Goal: Transaction & Acquisition: Purchase product/service

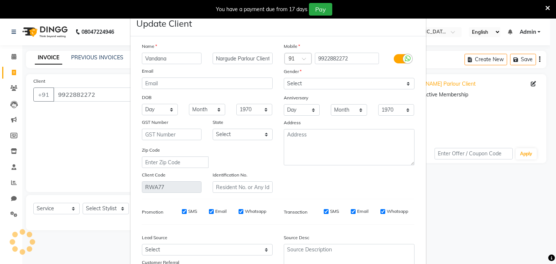
select select "8620"
select select "service"
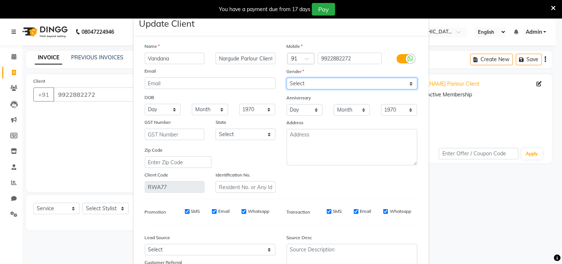
click at [372, 82] on select "Select [DEMOGRAPHIC_DATA] [DEMOGRAPHIC_DATA] Other Prefer Not To Say" at bounding box center [352, 83] width 131 height 11
select select "[DEMOGRAPHIC_DATA]"
click at [287, 78] on select "Select [DEMOGRAPHIC_DATA] [DEMOGRAPHIC_DATA] Other Prefer Not To Say" at bounding box center [352, 83] width 131 height 11
click at [168, 107] on select "Day 01 02 03 04 05 06 07 08 09 10 11 12 13 14 15 16 17 18 19 20 21 22 23 24 25 …" at bounding box center [163, 109] width 36 height 11
select select "25"
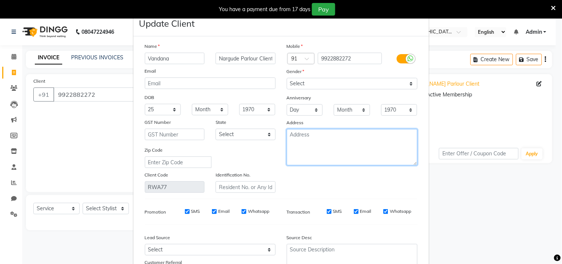
drag, startPoint x: 168, startPoint y: 107, endPoint x: 235, endPoint y: 117, distance: 68.0
click at [235, 117] on div "Name [PERSON_NAME] Parlour Client Email DOB Day 01 02 03 04 05 06 07 08 09 10 1…" at bounding box center [281, 117] width 284 height 150
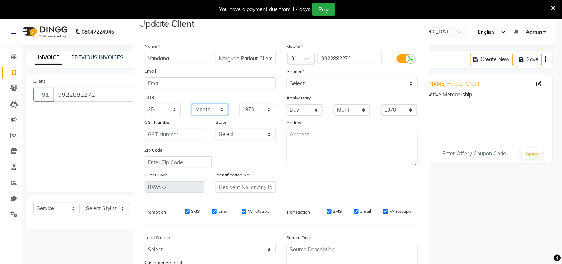
click at [216, 106] on select "Month January February March April May June July August September October Novem…" at bounding box center [210, 109] width 36 height 11
select select "10"
click at [192, 104] on select "Month January February March April May June July August September October Novem…" at bounding box center [210, 109] width 36 height 11
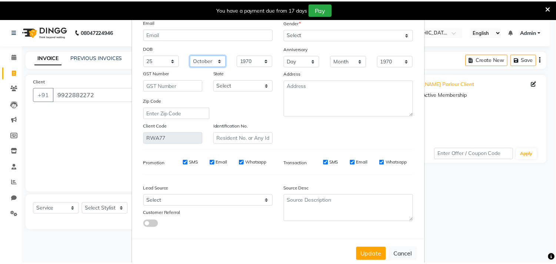
scroll to position [66, 0]
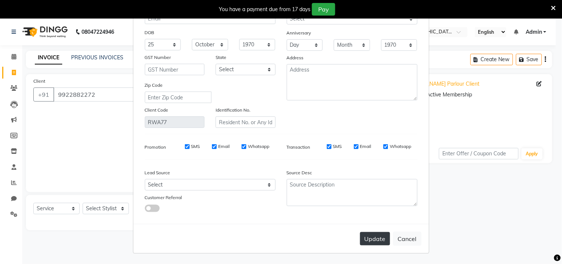
click at [377, 240] on button "Update" at bounding box center [375, 238] width 30 height 13
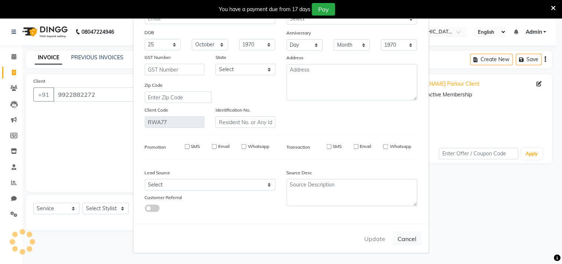
select select
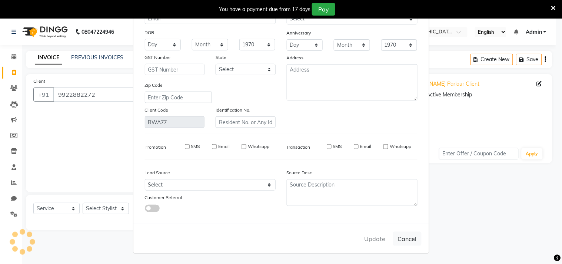
select select
checkbox input "false"
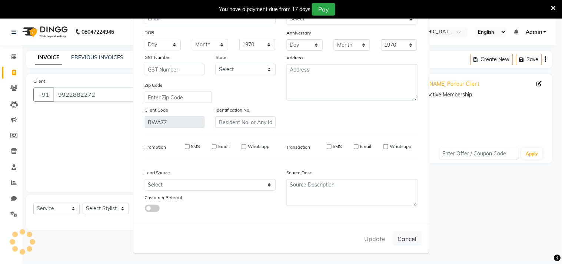
checkbox input "false"
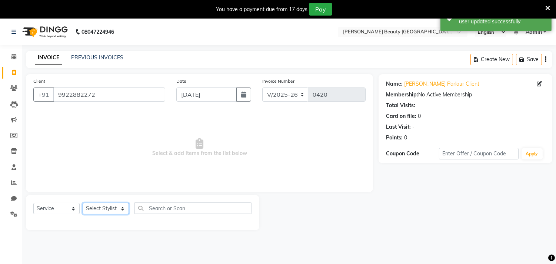
click at [106, 205] on select "Select Stylist Amla [PERSON_NAME] [PERSON_NAME] pornima [PERSON_NAME] [PERSON_N…" at bounding box center [106, 208] width 46 height 11
select select "87286"
click at [83, 203] on select "Select Stylist Amla [PERSON_NAME] [PERSON_NAME] pornima [PERSON_NAME] [PERSON_N…" at bounding box center [106, 208] width 46 height 11
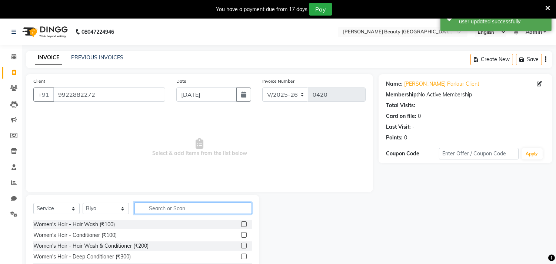
click at [153, 209] on input "text" at bounding box center [192, 207] width 117 height 11
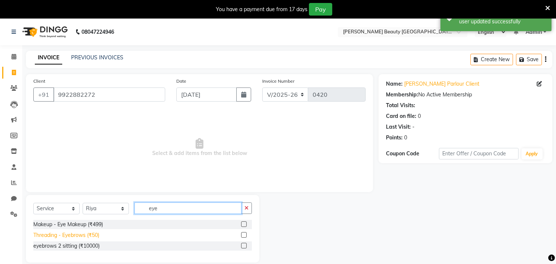
type input "eye"
click at [74, 234] on div "Threading - Eyebrows (₹50)" at bounding box center [66, 235] width 66 height 8
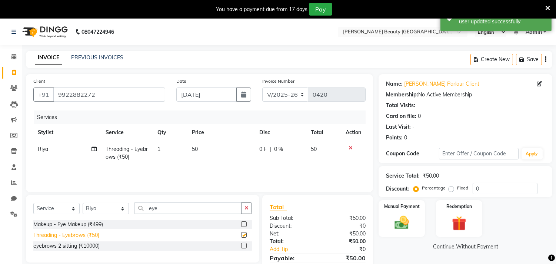
checkbox input "false"
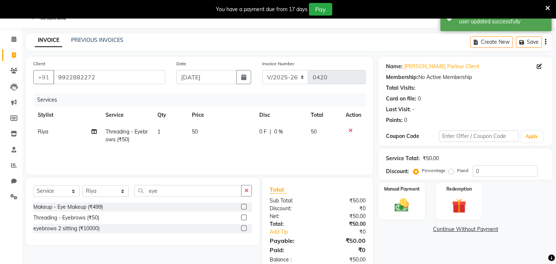
scroll to position [36, 0]
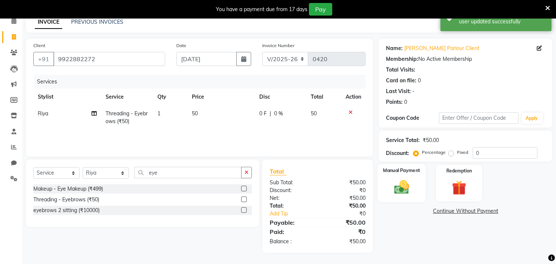
click at [408, 168] on label "Manual Payment" at bounding box center [401, 170] width 37 height 7
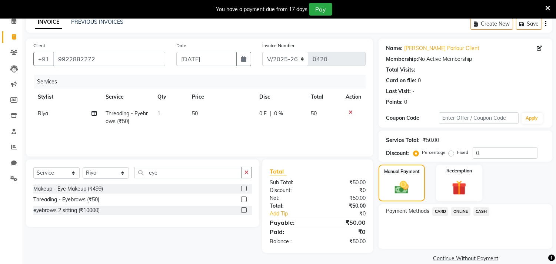
click at [467, 207] on span "ONLINE" at bounding box center [460, 211] width 19 height 9
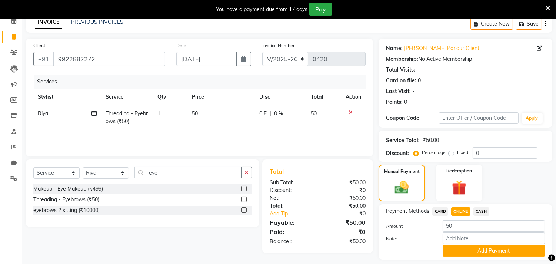
scroll to position [40, 0]
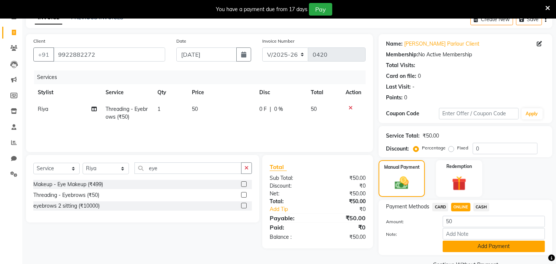
click at [473, 240] on button "Add Payment" at bounding box center [493, 245] width 102 height 11
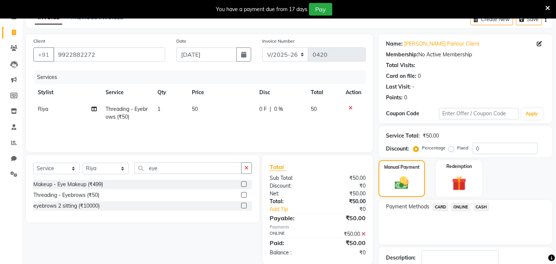
scroll to position [71, 0]
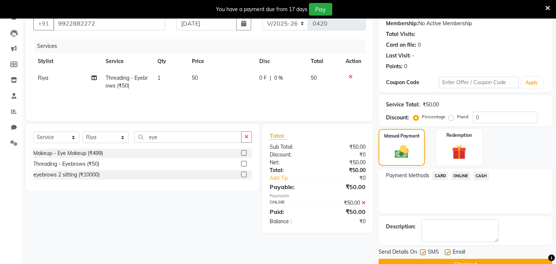
click at [456, 258] on button "Checkout" at bounding box center [465, 263] width 174 height 11
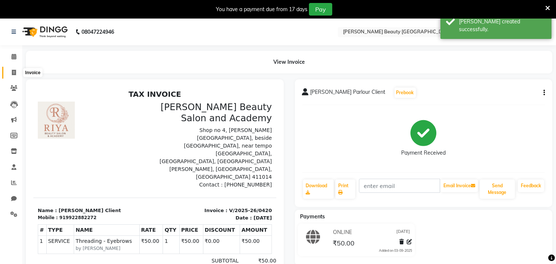
click at [12, 72] on icon at bounding box center [14, 73] width 4 height 6
select select "service"
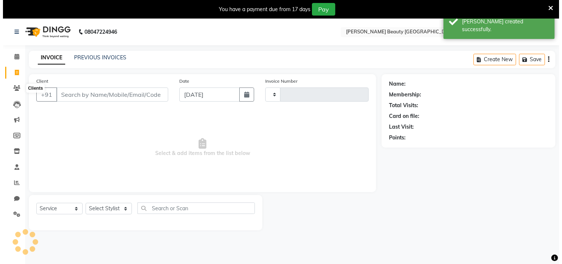
scroll to position [19, 0]
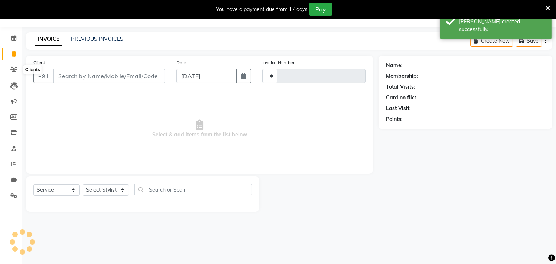
type input "0421"
select select "8620"
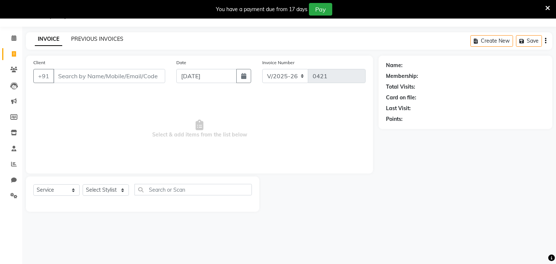
click at [117, 39] on link "PREVIOUS INVOICES" at bounding box center [97, 39] width 52 height 7
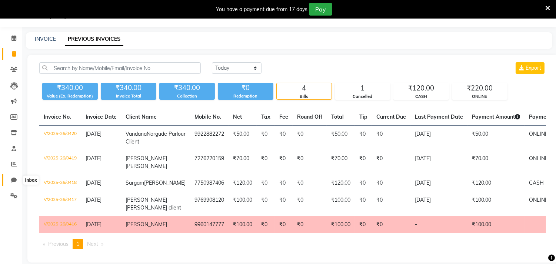
click at [13, 180] on icon at bounding box center [14, 180] width 6 height 6
select select "100"
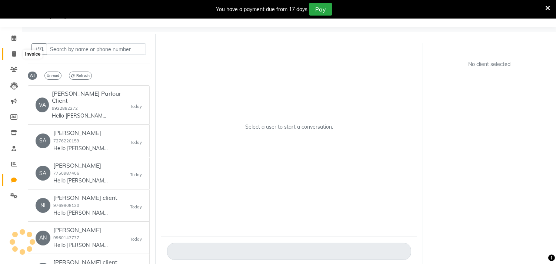
click at [15, 53] on icon at bounding box center [14, 54] width 4 height 6
select select "service"
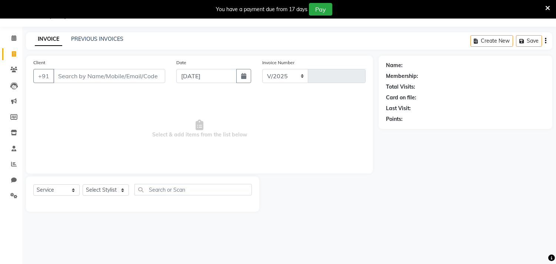
select select "8620"
type input "0421"
click at [131, 74] on input "Client" at bounding box center [109, 76] width 112 height 14
type input "7219621979"
click at [150, 77] on span "Add Client" at bounding box center [145, 75] width 29 height 7
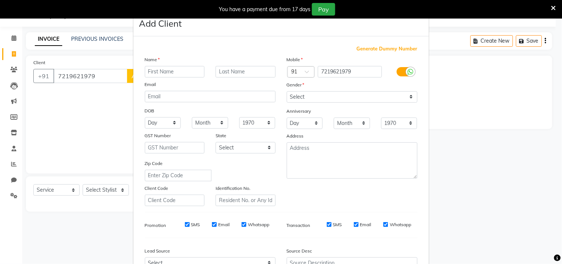
click at [178, 71] on input "text" at bounding box center [175, 71] width 60 height 11
type input "lekhasree"
type input "[PERSON_NAME]"
click at [157, 124] on select "Day 01 02 03 04 05 06 07 08 09 10 11 12 13 14 15 16 17 18 19 20 21 22 23 24 25 …" at bounding box center [163, 122] width 36 height 11
select select "27"
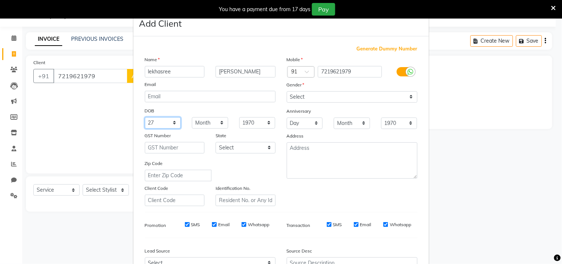
click at [145, 117] on select "Day 01 02 03 04 05 06 07 08 09 10 11 12 13 14 15 16 17 18 19 20 21 22 23 24 25 …" at bounding box center [163, 122] width 36 height 11
click at [201, 121] on select "Month January February March April May June July August September October Novem…" at bounding box center [210, 122] width 36 height 11
click at [192, 117] on select "Month January February March April May June July August September October Novem…" at bounding box center [210, 122] width 36 height 11
click at [208, 124] on select "Month January February March April May June July August September October Novem…" at bounding box center [210, 122] width 36 height 11
select select "10"
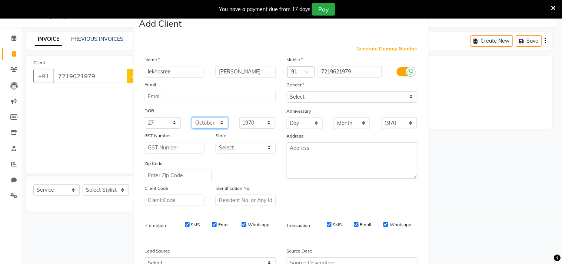
click at [192, 117] on select "Month January February March April May June July August September October Novem…" at bounding box center [210, 122] width 36 height 11
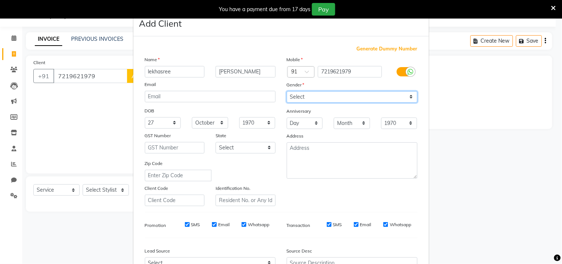
click at [308, 96] on select "Select [DEMOGRAPHIC_DATA] [DEMOGRAPHIC_DATA] Other Prefer Not To Say" at bounding box center [352, 96] width 131 height 11
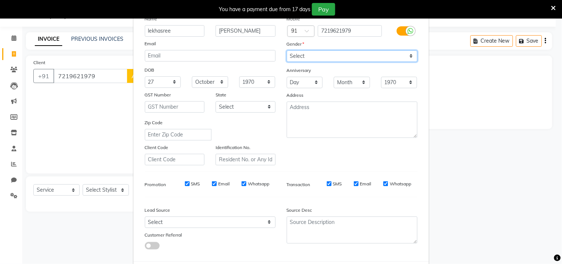
scroll to position [41, 0]
click at [317, 56] on select "Select [DEMOGRAPHIC_DATA] [DEMOGRAPHIC_DATA] Other Prefer Not To Say" at bounding box center [352, 55] width 131 height 11
select select "[DEMOGRAPHIC_DATA]"
click at [287, 50] on select "Select [DEMOGRAPHIC_DATA] [DEMOGRAPHIC_DATA] Other Prefer Not To Say" at bounding box center [352, 55] width 131 height 11
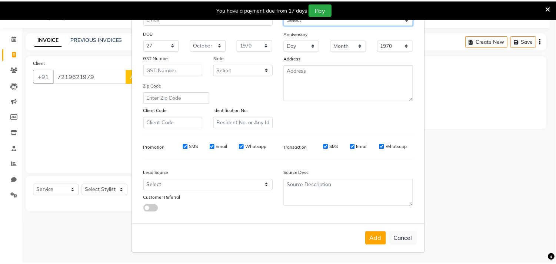
scroll to position [78, 0]
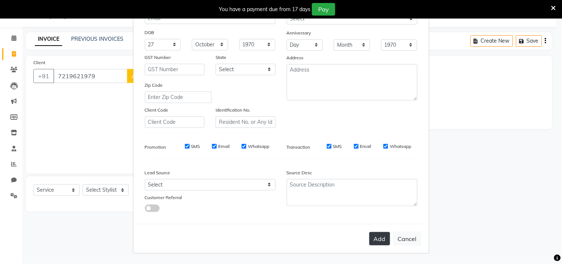
click at [377, 238] on button "Add" at bounding box center [379, 238] width 21 height 13
select select
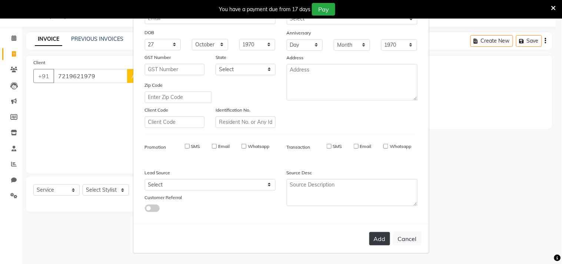
select select
checkbox input "false"
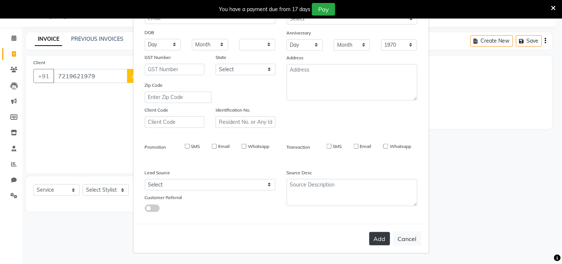
checkbox input "false"
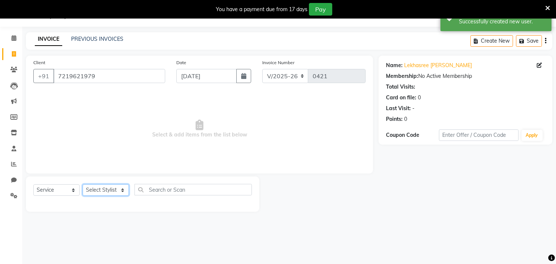
click at [108, 190] on select "Select Stylist Amla [PERSON_NAME] [PERSON_NAME] pornima [PERSON_NAME] [PERSON_N…" at bounding box center [106, 189] width 46 height 11
select select "87286"
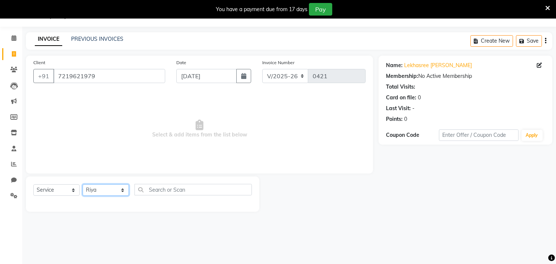
click at [83, 184] on select "Select Stylist Amla [PERSON_NAME] [PERSON_NAME] pornima [PERSON_NAME] [PERSON_N…" at bounding box center [106, 189] width 46 height 11
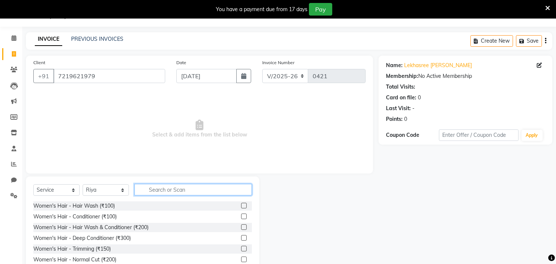
click at [171, 188] on input "text" at bounding box center [192, 189] width 117 height 11
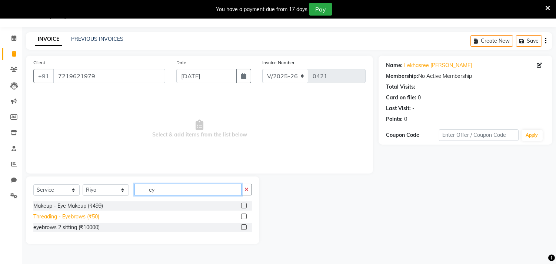
type input "ey"
click at [84, 215] on div "Threading - Eyebrows (₹50)" at bounding box center [66, 217] width 66 height 8
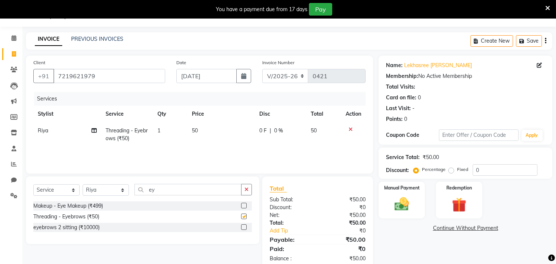
checkbox input "false"
click at [175, 191] on input "ey" at bounding box center [187, 189] width 107 height 11
type input "e"
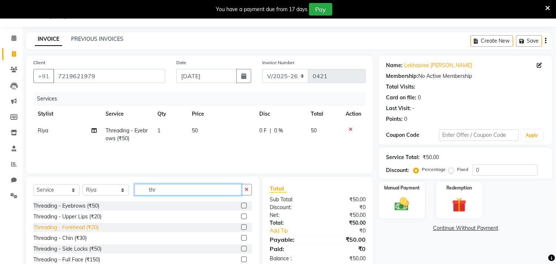
type input "thr"
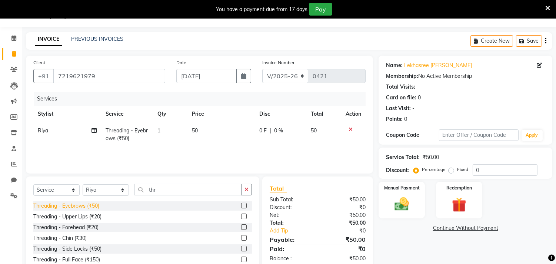
click at [72, 226] on div "Threading - Forehead (₹20)" at bounding box center [65, 227] width 65 height 8
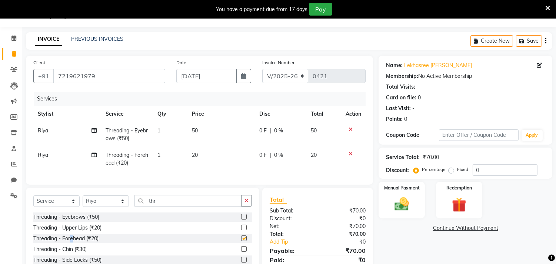
checkbox input "false"
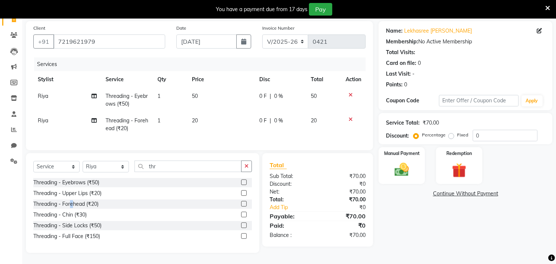
scroll to position [59, 0]
click at [398, 161] on img at bounding box center [401, 169] width 24 height 17
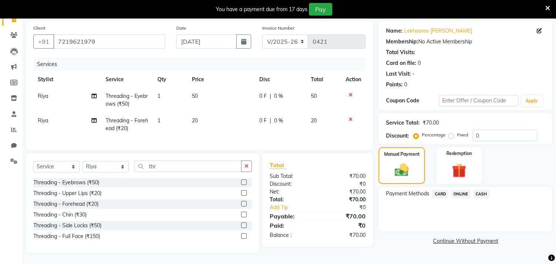
click at [476, 190] on span "CASH" at bounding box center [481, 194] width 16 height 9
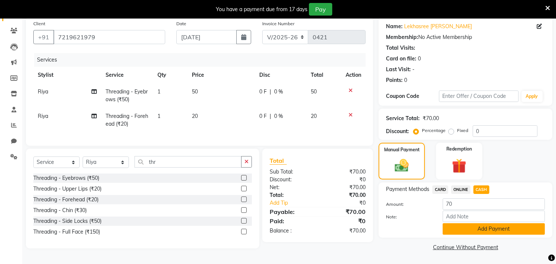
click at [498, 228] on button "Add Payment" at bounding box center [493, 228] width 102 height 11
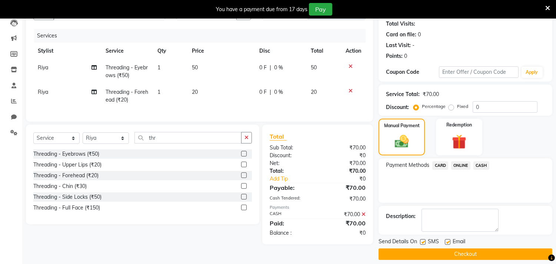
scroll to position [88, 0]
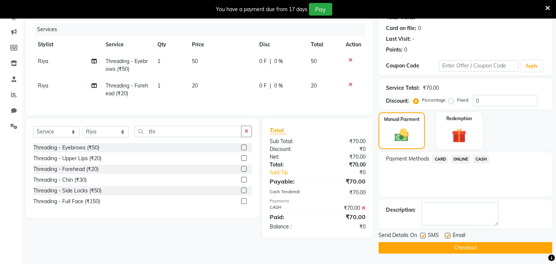
click at [452, 246] on button "Checkout" at bounding box center [465, 247] width 174 height 11
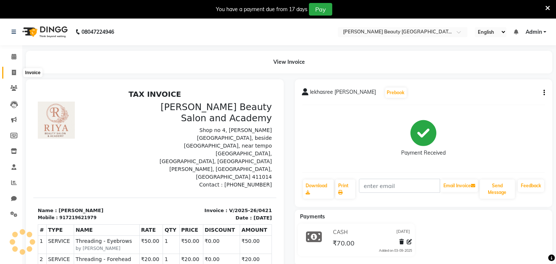
click at [15, 71] on icon at bounding box center [14, 73] width 4 height 6
select select "service"
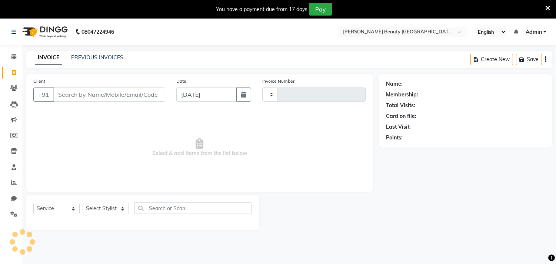
type input "0422"
select select "8620"
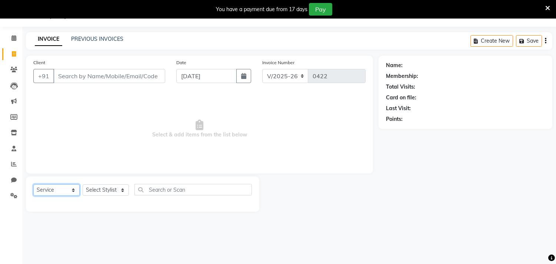
click at [68, 190] on select "Select Service Product Membership Package Voucher Prepaid Gift Card" at bounding box center [56, 189] width 46 height 11
select select "select"
click at [33, 184] on select "Select Service Product Membership Package Voucher Prepaid Gift Card" at bounding box center [56, 189] width 46 height 11
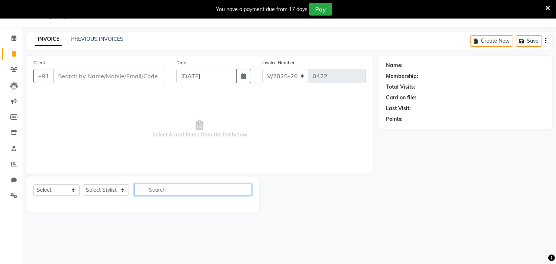
click at [238, 188] on input "text" at bounding box center [192, 189] width 117 height 11
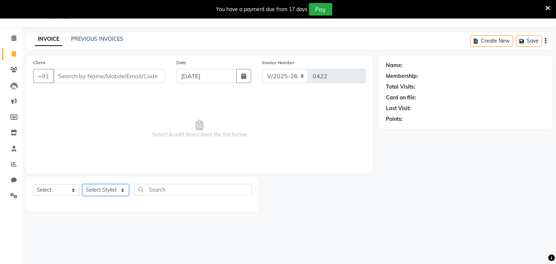
click at [120, 190] on select "Select Stylist Amla [PERSON_NAME] [PERSON_NAME] pornima [PERSON_NAME] [PERSON_N…" at bounding box center [106, 189] width 46 height 11
click at [345, 206] on div at bounding box center [318, 193] width 119 height 35
click at [16, 147] on span at bounding box center [13, 148] width 13 height 9
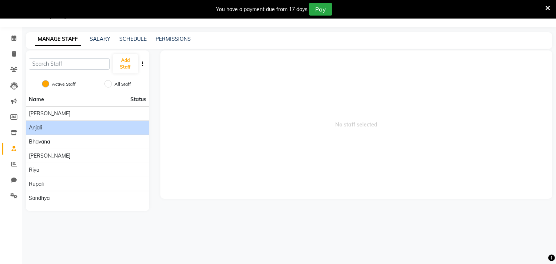
click at [50, 124] on div "Anjali" at bounding box center [87, 128] width 117 height 8
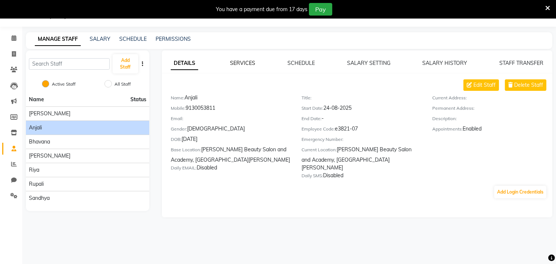
click at [243, 62] on link "SERVICES" at bounding box center [242, 63] width 25 height 7
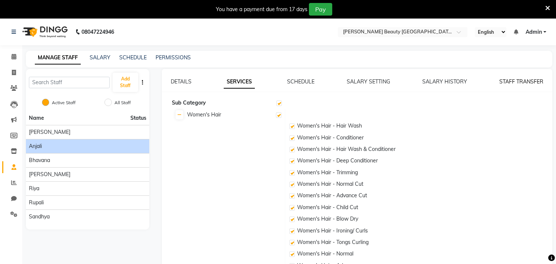
click at [507, 81] on link "STAFF TRANSFER" at bounding box center [521, 81] width 44 height 7
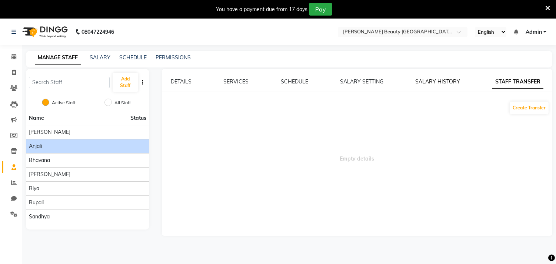
click at [432, 80] on link "SALARY HISTORY" at bounding box center [437, 81] width 45 height 7
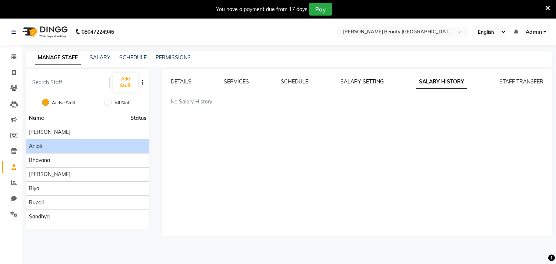
click at [375, 83] on link "SALARY SETTING" at bounding box center [361, 81] width 43 height 7
click at [287, 83] on link "SCHEDULE" at bounding box center [294, 81] width 27 height 7
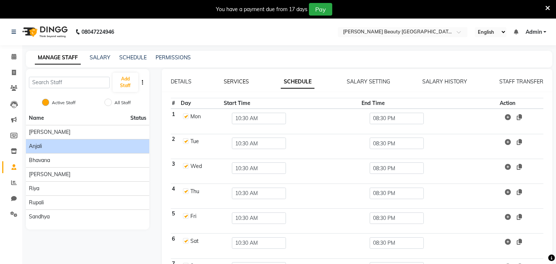
click at [231, 82] on link "SERVICES" at bounding box center [236, 81] width 25 height 7
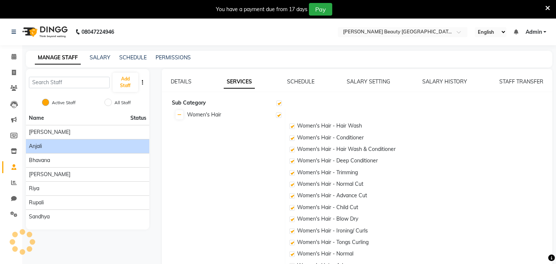
checkbox input "true"
click at [179, 80] on link "DETAILS" at bounding box center [181, 81] width 21 height 7
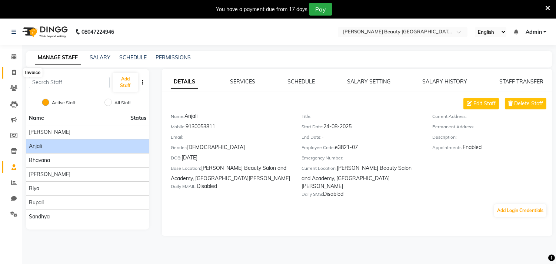
click at [19, 72] on span at bounding box center [13, 72] width 13 height 9
select select "service"
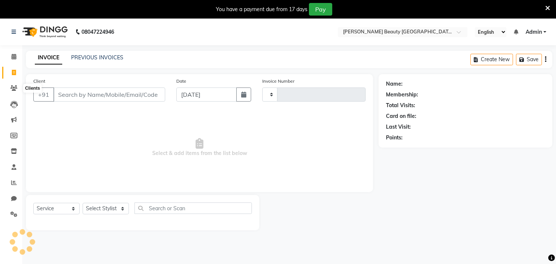
type input "0422"
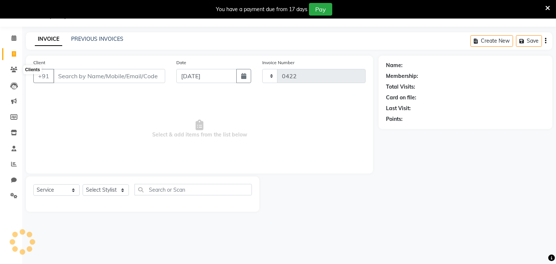
select select "8620"
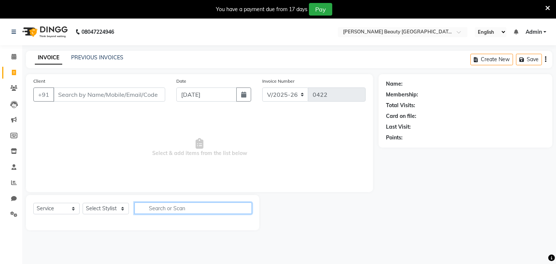
click at [185, 209] on input "text" at bounding box center [192, 207] width 117 height 11
click at [111, 208] on select "Select Stylist Amla [PERSON_NAME] [PERSON_NAME] pornima [PERSON_NAME] [PERSON_N…" at bounding box center [106, 208] width 46 height 11
click at [164, 211] on input "text" at bounding box center [192, 207] width 117 height 11
click at [45, 210] on select "Select Service Product Membership Package Voucher Prepaid Gift Card" at bounding box center [56, 208] width 46 height 11
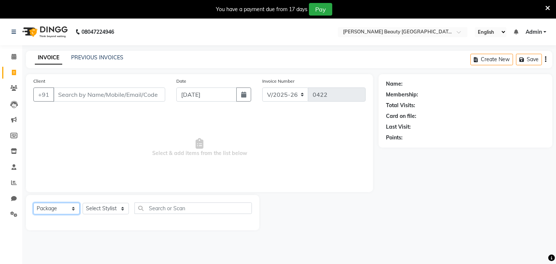
click at [33, 203] on select "Select Service Product Membership Package Voucher Prepaid Gift Card" at bounding box center [56, 208] width 46 height 11
click at [58, 206] on select "Select Service Product Membership Package Voucher Prepaid Gift Card" at bounding box center [56, 208] width 46 height 11
select select "service"
click at [33, 203] on select "Select Service Product Membership Package Voucher Prepaid Gift Card" at bounding box center [56, 208] width 46 height 11
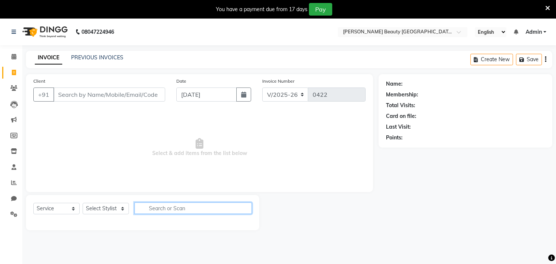
click at [172, 209] on input "text" at bounding box center [192, 207] width 117 height 11
click at [173, 208] on input "thr" at bounding box center [187, 207] width 107 height 11
type input "thr"
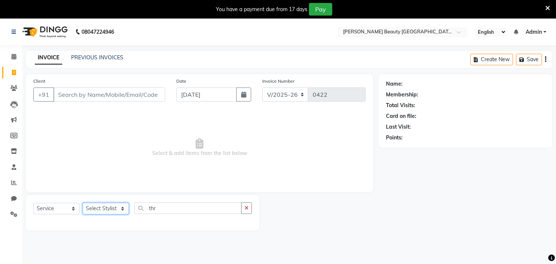
click at [103, 209] on select "Select Stylist Amla [PERSON_NAME] [PERSON_NAME] pornima [PERSON_NAME] [PERSON_N…" at bounding box center [106, 208] width 46 height 11
select select "89780"
click at [83, 203] on select "Select Stylist Amla [PERSON_NAME] [PERSON_NAME] pornima [PERSON_NAME] [PERSON_N…" at bounding box center [106, 208] width 46 height 11
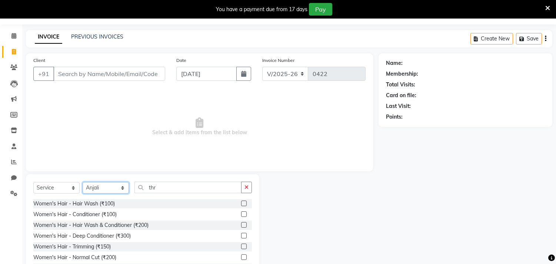
scroll to position [51, 0]
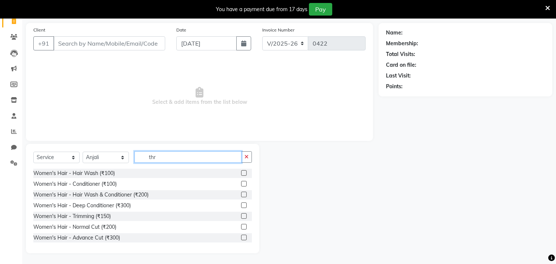
click at [180, 156] on input "thr" at bounding box center [187, 156] width 107 height 11
type input "t"
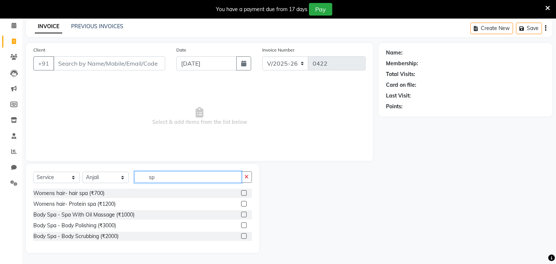
scroll to position [31, 0]
type input "s"
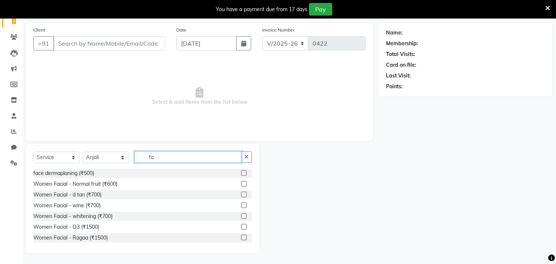
type input "f"
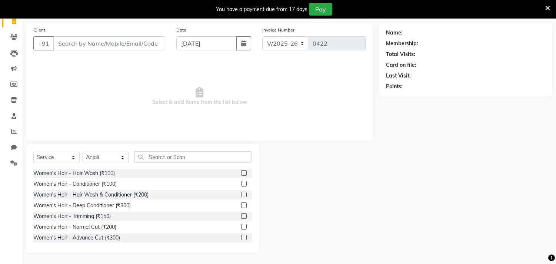
click at [136, 98] on span "Select & add items from the list below" at bounding box center [199, 96] width 332 height 74
click at [163, 154] on input "text" at bounding box center [192, 156] width 117 height 11
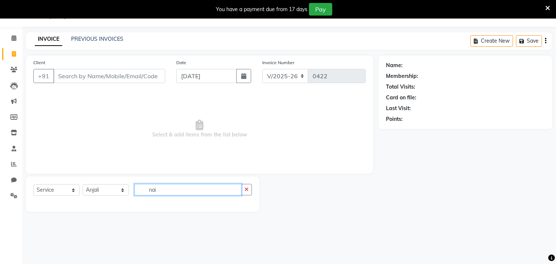
scroll to position [42, 0]
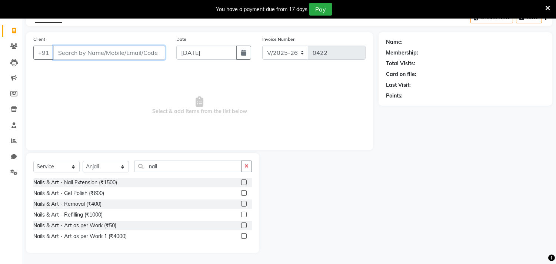
click at [96, 49] on input "Client" at bounding box center [109, 53] width 112 height 14
drag, startPoint x: 163, startPoint y: 160, endPoint x: 169, endPoint y: 164, distance: 7.3
click at [165, 162] on input "nail" at bounding box center [187, 165] width 107 height 11
type input "n"
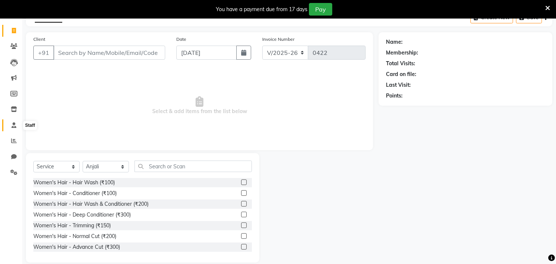
click at [14, 126] on icon at bounding box center [13, 125] width 5 height 6
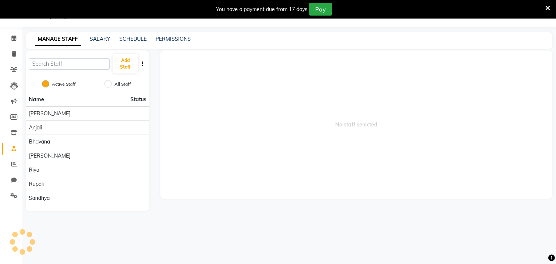
scroll to position [19, 0]
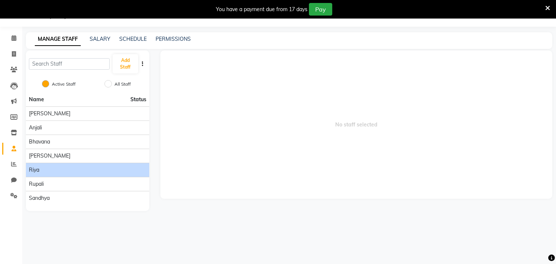
click at [63, 168] on div "Riya" at bounding box center [87, 170] width 117 height 8
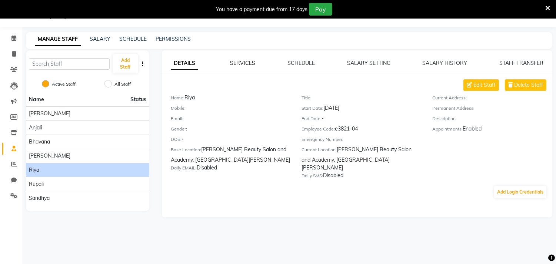
click at [254, 64] on link "SERVICES" at bounding box center [242, 63] width 25 height 7
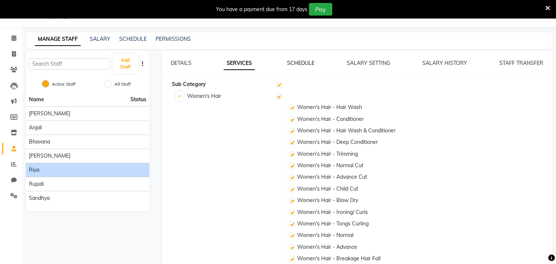
click at [295, 61] on link "SCHEDULE" at bounding box center [300, 63] width 27 height 7
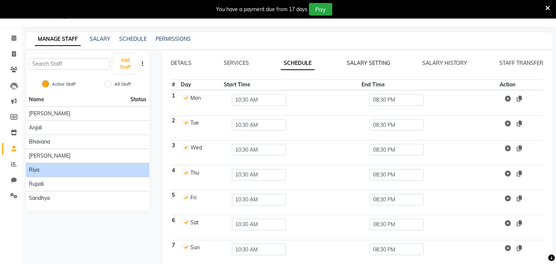
click at [373, 65] on link "SALARY SETTING" at bounding box center [368, 63] width 43 height 7
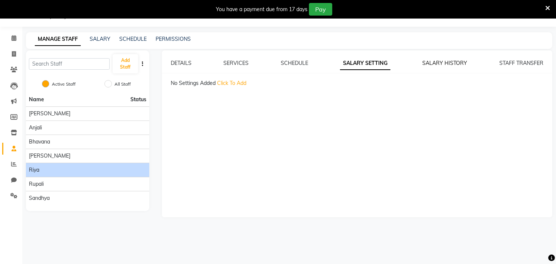
click at [435, 64] on link "SALARY HISTORY" at bounding box center [444, 63] width 45 height 7
click at [511, 64] on link "STAFF TRANSFER" at bounding box center [521, 63] width 44 height 7
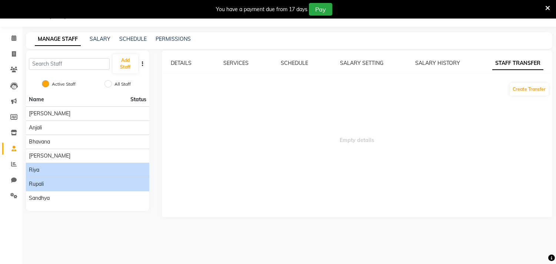
click at [43, 184] on span "Rupali" at bounding box center [36, 184] width 15 height 8
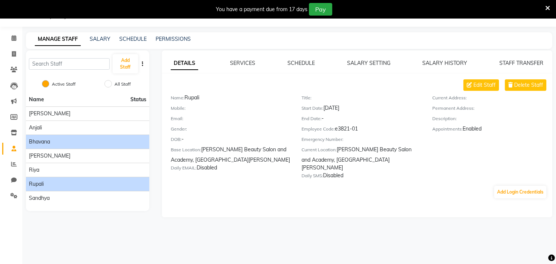
click at [60, 139] on div "Bhavana" at bounding box center [87, 142] width 117 height 8
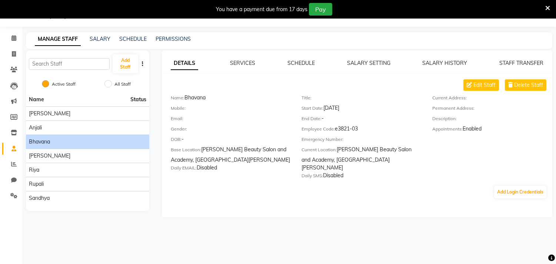
click at [64, 141] on div "Bhavana" at bounding box center [87, 142] width 117 height 8
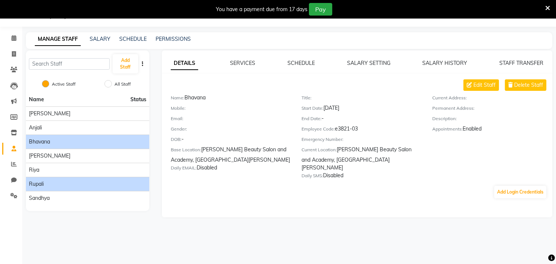
click at [52, 183] on div "Rupali" at bounding box center [87, 184] width 117 height 8
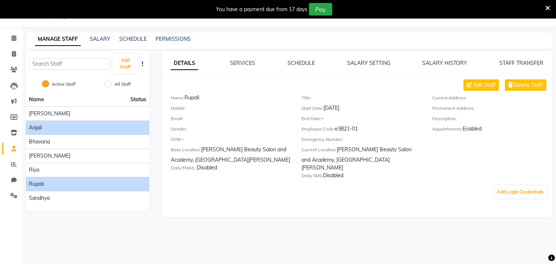
click at [47, 124] on div "Anjali" at bounding box center [87, 128] width 117 height 8
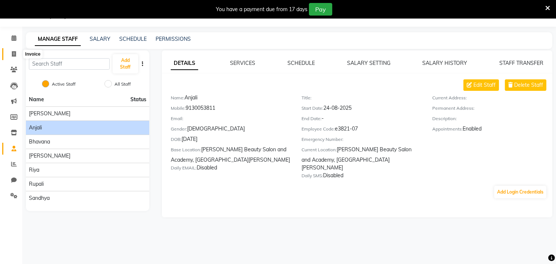
click at [16, 53] on icon at bounding box center [14, 54] width 4 height 6
select select "8620"
select select "service"
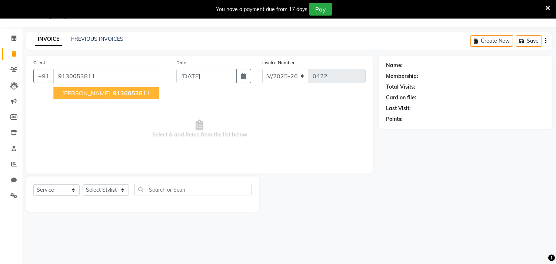
type input "9130053811"
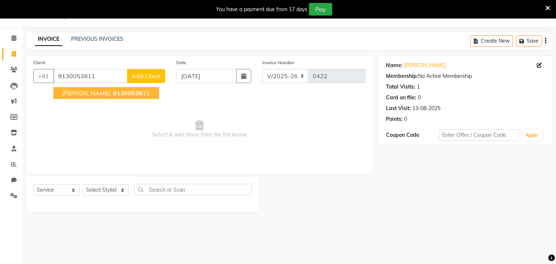
click at [111, 95] on ngb-highlight "91300538 11" at bounding box center [130, 92] width 39 height 7
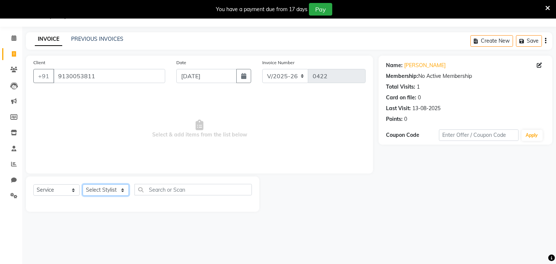
click at [108, 193] on select "Select Stylist Amla [PERSON_NAME] [PERSON_NAME] pornima [PERSON_NAME] [PERSON_N…" at bounding box center [106, 189] width 46 height 11
select select "87286"
click at [83, 184] on select "Select Stylist Amla [PERSON_NAME] [PERSON_NAME] pornima [PERSON_NAME] [PERSON_N…" at bounding box center [106, 189] width 46 height 11
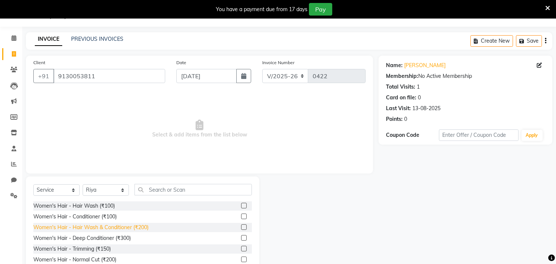
click at [127, 225] on div "Women's Hair - Hair Wash & Conditioner (₹200)" at bounding box center [90, 227] width 115 height 8
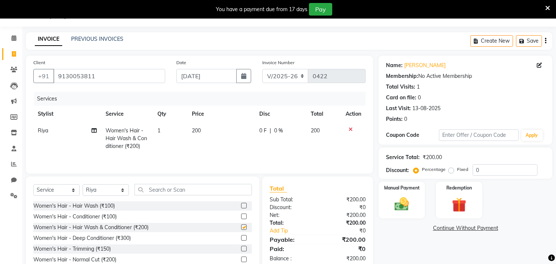
checkbox input "false"
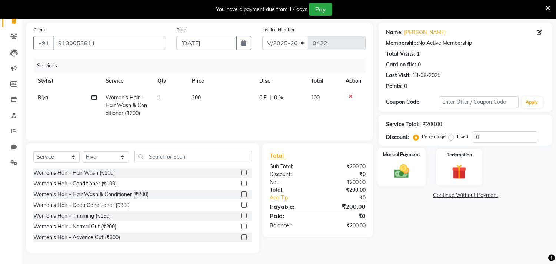
click at [398, 163] on img at bounding box center [401, 171] width 24 height 17
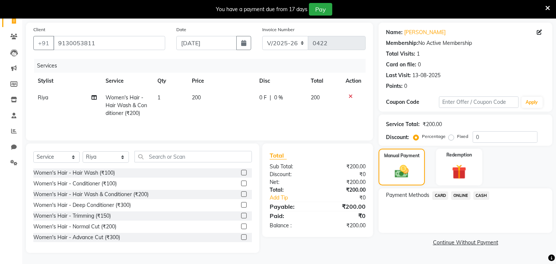
click at [482, 195] on span "CASH" at bounding box center [481, 195] width 16 height 9
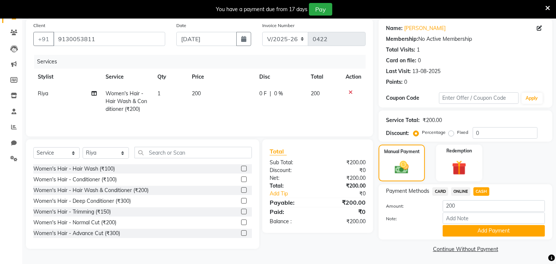
scroll to position [57, 0]
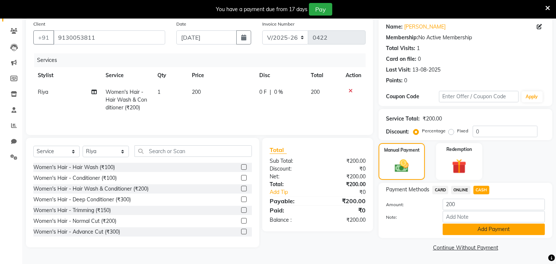
click at [491, 227] on button "Add Payment" at bounding box center [493, 228] width 102 height 11
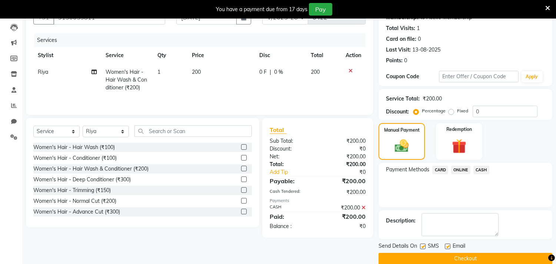
scroll to position [88, 0]
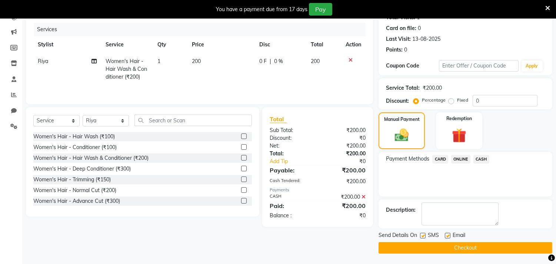
click at [444, 247] on button "Checkout" at bounding box center [465, 247] width 174 height 11
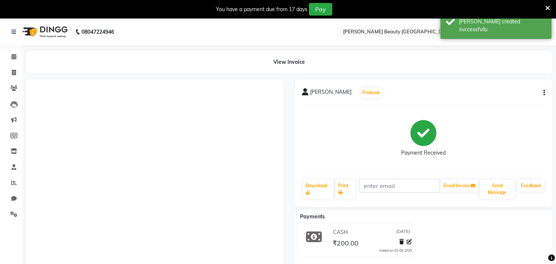
click at [280, 65] on div "View Invoice" at bounding box center [289, 62] width 526 height 23
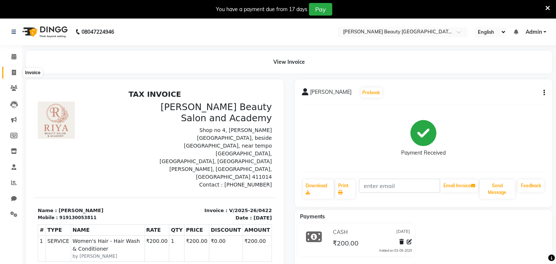
click at [15, 72] on icon at bounding box center [14, 73] width 4 height 6
select select "8620"
select select "service"
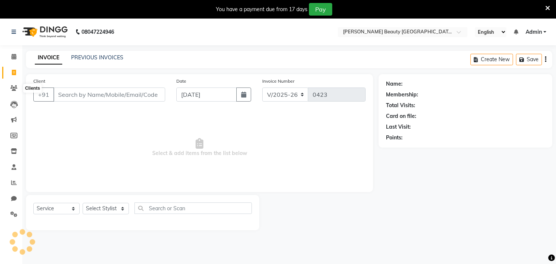
scroll to position [19, 0]
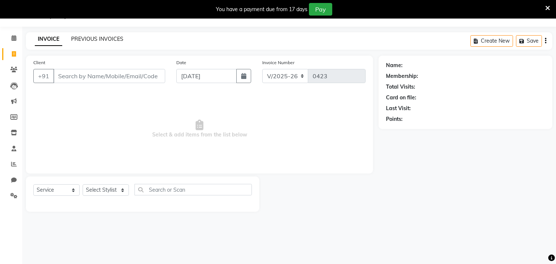
click at [87, 41] on link "PREVIOUS INVOICES" at bounding box center [97, 39] width 52 height 7
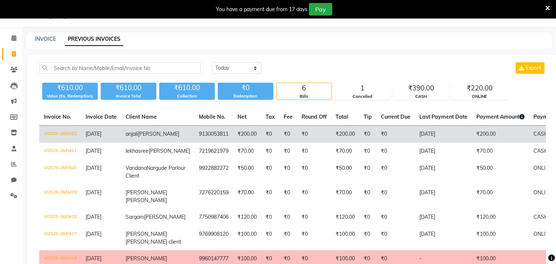
click at [529, 138] on td "CASH" at bounding box center [558, 134] width 59 height 17
click at [279, 138] on td "₹0" at bounding box center [288, 134] width 18 height 17
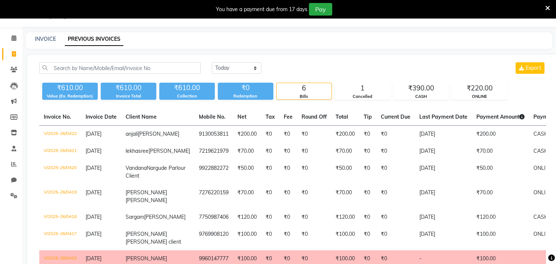
drag, startPoint x: 124, startPoint y: 137, endPoint x: 288, endPoint y: 61, distance: 180.4
click at [288, 61] on div "[DATE] [DATE] Custom Range Export ₹610.00 Value (Ex. Redemption) ₹610.00 Invoic…" at bounding box center [292, 175] width 530 height 241
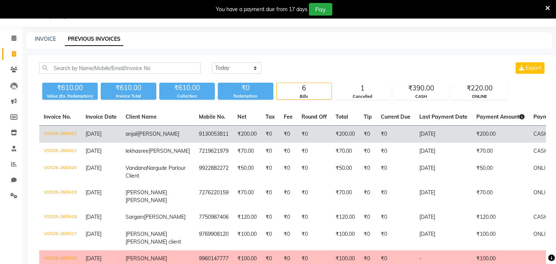
click at [415, 134] on td "[DATE]" at bounding box center [443, 134] width 57 height 17
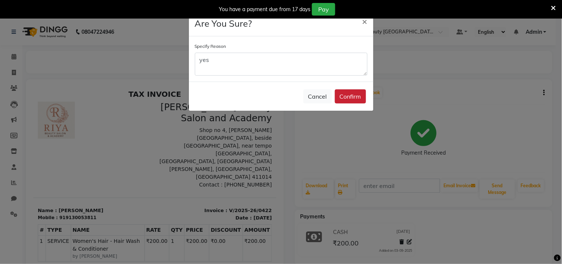
type textarea "yes"
click at [353, 97] on button "Confirm" at bounding box center [350, 96] width 31 height 14
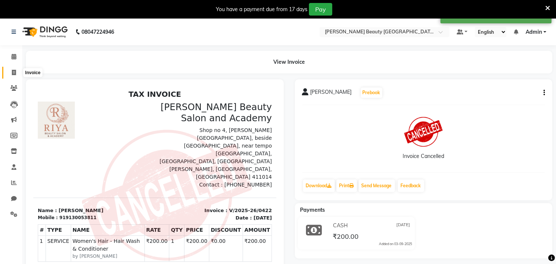
click at [15, 71] on icon at bounding box center [14, 73] width 4 height 6
select select "service"
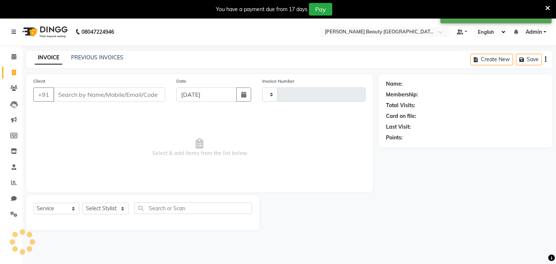
scroll to position [19, 0]
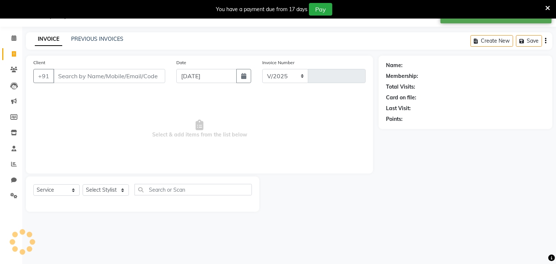
select select "8620"
type input "0423"
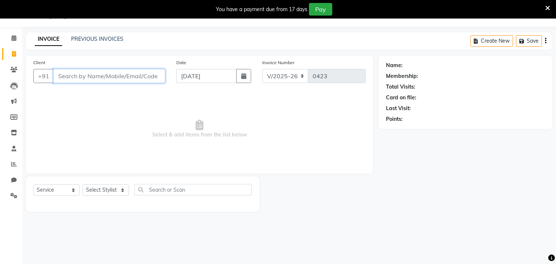
drag, startPoint x: 83, startPoint y: 75, endPoint x: 105, endPoint y: 70, distance: 22.8
click at [84, 75] on input "Client" at bounding box center [109, 76] width 112 height 14
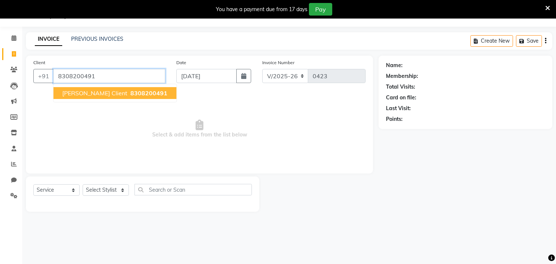
type input "8308200491"
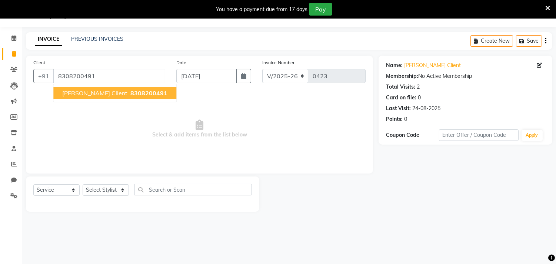
click at [107, 93] on span "Shalaka Parlour Client" at bounding box center [94, 92] width 65 height 7
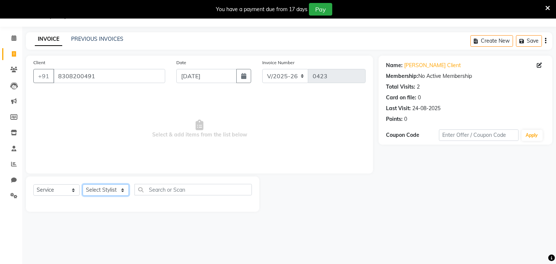
drag, startPoint x: 108, startPoint y: 191, endPoint x: 101, endPoint y: 184, distance: 9.4
click at [108, 191] on select "Select Stylist Amla [PERSON_NAME] [PERSON_NAME] pornima [PERSON_NAME] [PERSON_N…" at bounding box center [106, 189] width 46 height 11
select select "87286"
click at [83, 184] on select "Select Stylist Amla [PERSON_NAME] [PERSON_NAME] pornima [PERSON_NAME] [PERSON_N…" at bounding box center [106, 189] width 46 height 11
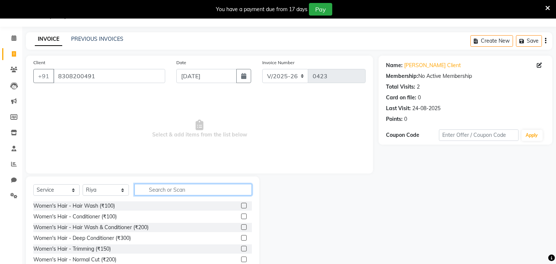
click at [173, 189] on input "text" at bounding box center [192, 189] width 117 height 11
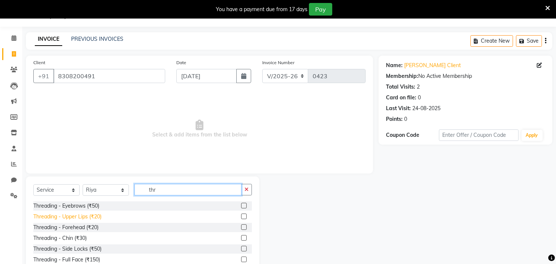
type input "thr"
click at [76, 218] on div "Threading - Upper Lips (₹20)" at bounding box center [67, 217] width 68 height 8
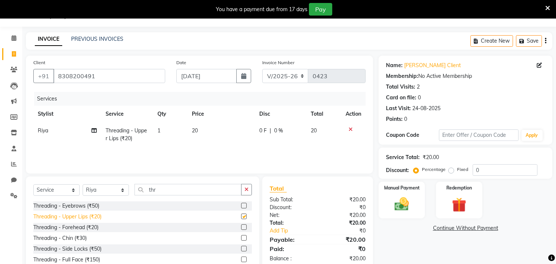
checkbox input "false"
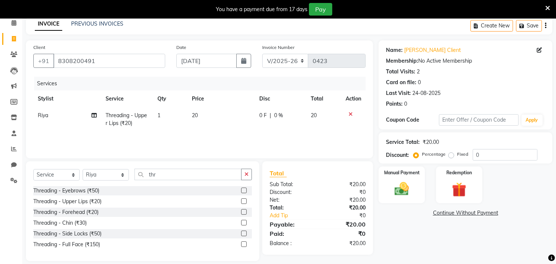
scroll to position [42, 0]
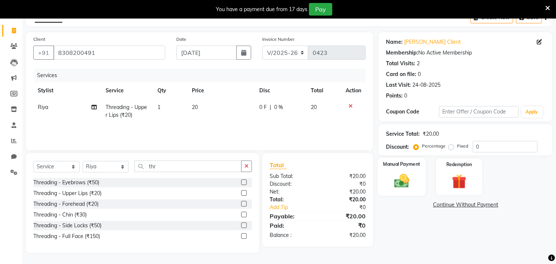
click at [404, 178] on img at bounding box center [401, 180] width 24 height 17
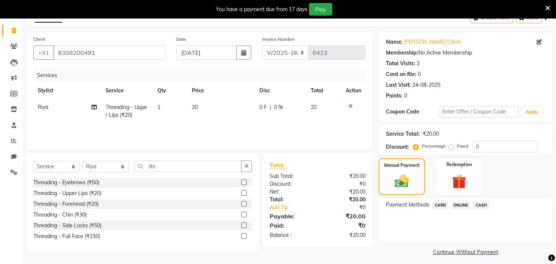
click at [464, 205] on span "ONLINE" at bounding box center [460, 205] width 19 height 9
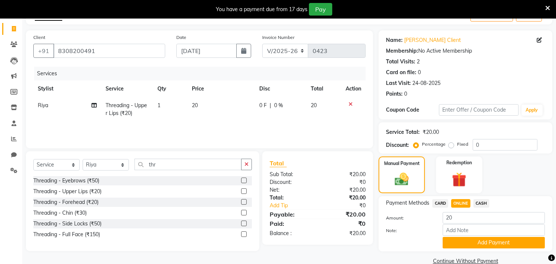
scroll to position [57, 0]
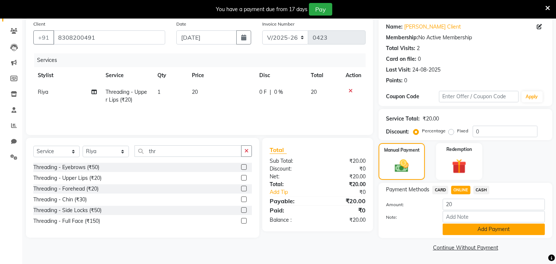
click at [479, 228] on button "Add Payment" at bounding box center [493, 228] width 102 height 11
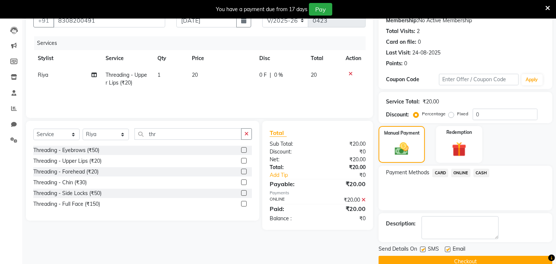
scroll to position [88, 0]
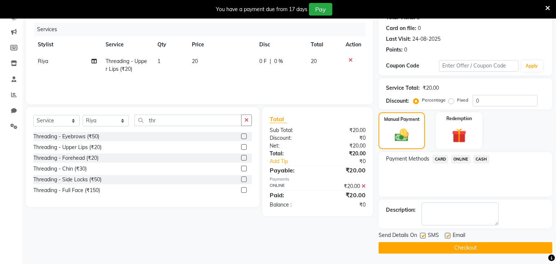
drag, startPoint x: 441, startPoint y: 245, endPoint x: 441, endPoint y: 240, distance: 5.6
click at [441, 245] on button "Checkout" at bounding box center [465, 247] width 174 height 11
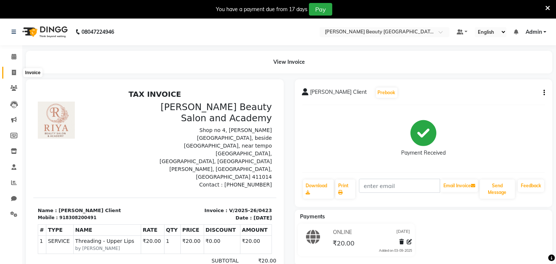
click at [13, 72] on icon at bounding box center [14, 73] width 4 height 6
select select "service"
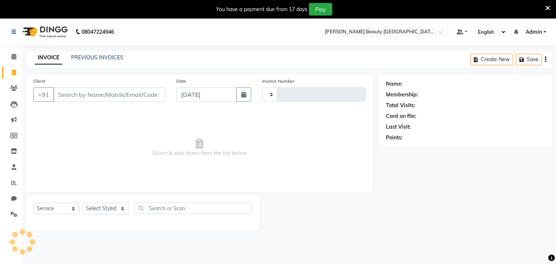
type input "0424"
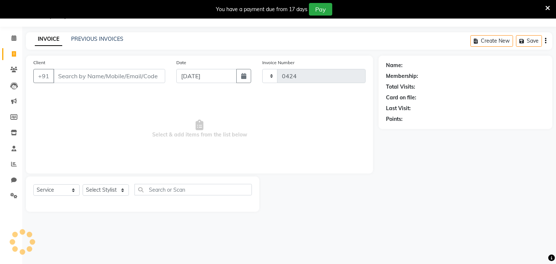
select select "8620"
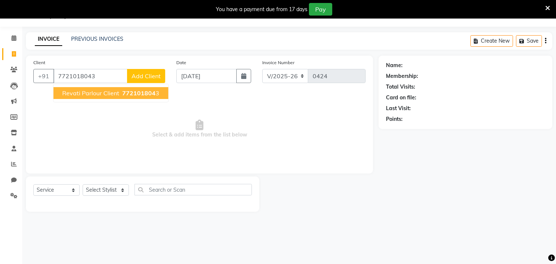
type input "7721018043"
click at [78, 95] on span "Revati Parlour Client" at bounding box center [90, 92] width 57 height 7
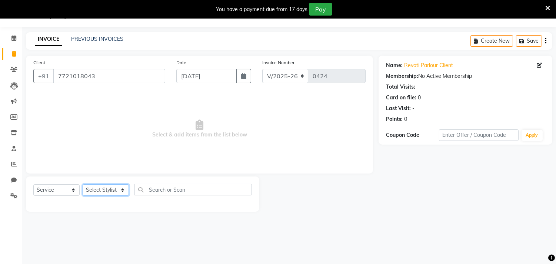
click at [109, 189] on select "Select Stylist Amla [PERSON_NAME] [PERSON_NAME] pornima [PERSON_NAME] [PERSON_N…" at bounding box center [106, 189] width 46 height 11
select select "87285"
click at [83, 184] on select "Select Stylist Amla [PERSON_NAME] [PERSON_NAME] pornima [PERSON_NAME] [PERSON_N…" at bounding box center [106, 189] width 46 height 11
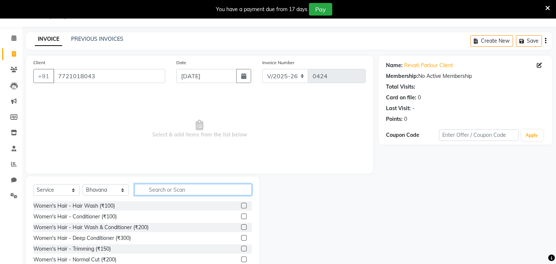
click at [165, 193] on input "text" at bounding box center [192, 189] width 117 height 11
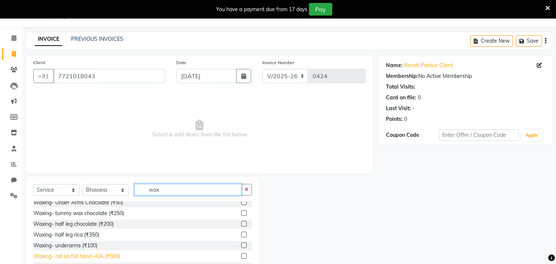
scroll to position [71, 0]
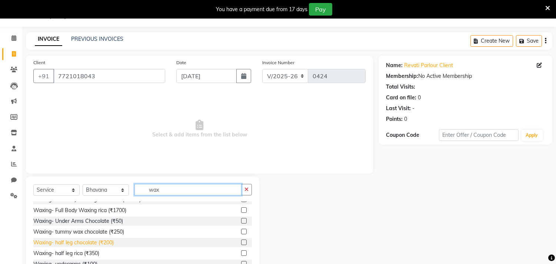
type input "wax"
drag, startPoint x: 79, startPoint y: 244, endPoint x: 83, endPoint y: 238, distance: 6.7
click at [80, 242] on div "Waxing- half leg chocolate (₹200)" at bounding box center [73, 242] width 80 height 8
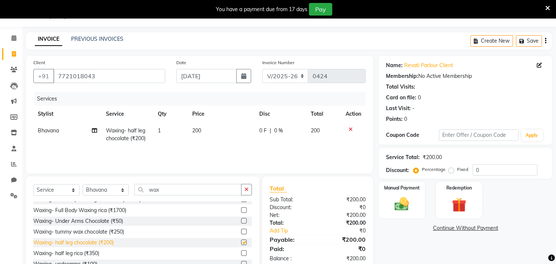
checkbox input "false"
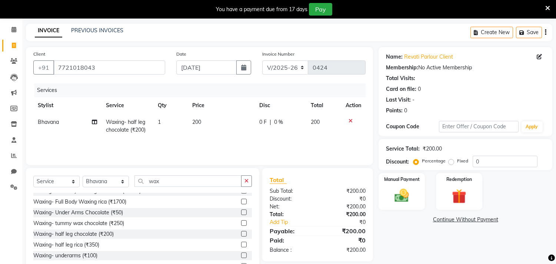
scroll to position [51, 0]
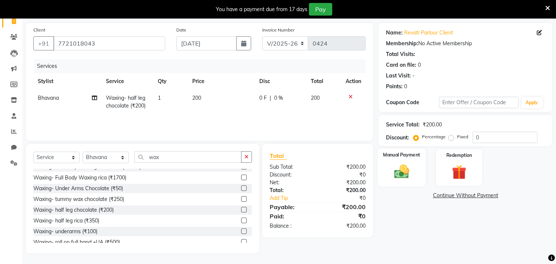
click at [402, 165] on img at bounding box center [401, 171] width 24 height 17
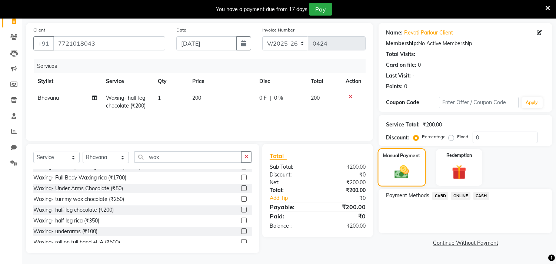
click at [406, 164] on img at bounding box center [401, 172] width 23 height 17
click at [464, 193] on span "ONLINE" at bounding box center [460, 195] width 19 height 9
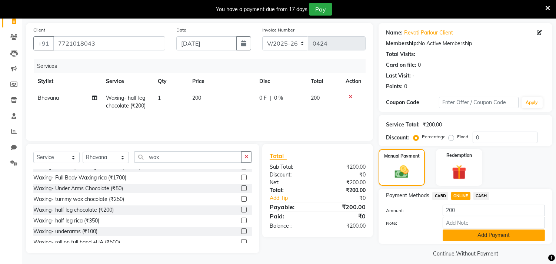
click at [493, 231] on button "Add Payment" at bounding box center [493, 234] width 102 height 11
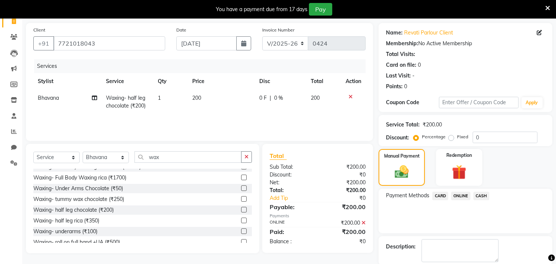
scroll to position [88, 0]
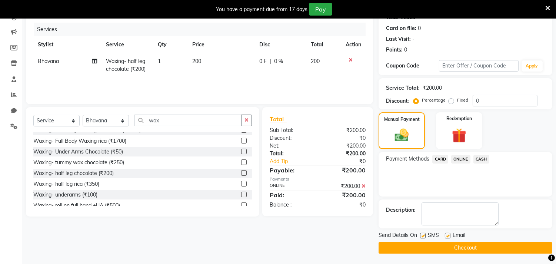
click at [455, 248] on button "Checkout" at bounding box center [465, 247] width 174 height 11
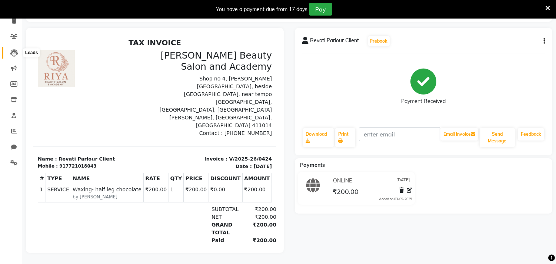
click at [17, 49] on icon at bounding box center [13, 52] width 7 height 7
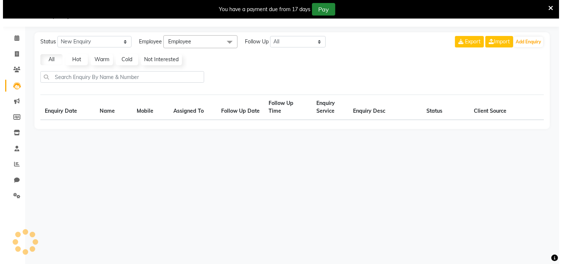
scroll to position [19, 0]
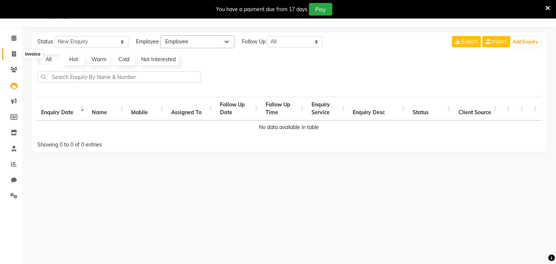
click at [17, 52] on span at bounding box center [13, 54] width 13 height 9
select select "8620"
select select "service"
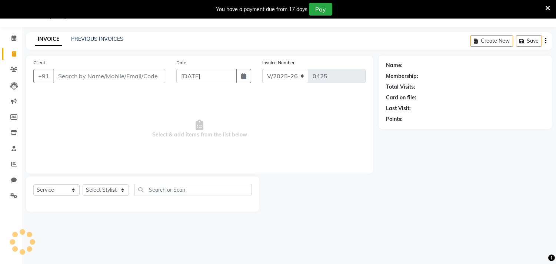
click at [119, 71] on input "Client" at bounding box center [109, 76] width 112 height 14
click at [90, 71] on input "Client" at bounding box center [109, 76] width 112 height 14
type input "8623958688"
click at [155, 74] on span "Add Client" at bounding box center [145, 75] width 29 height 7
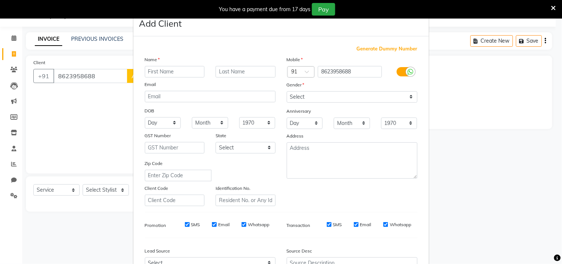
click at [156, 69] on input "text" at bounding box center [175, 71] width 60 height 11
type input "aishwaya"
click at [231, 70] on input "text" at bounding box center [245, 71] width 60 height 11
type input "janrao"
click at [161, 124] on select "Day 01 02 03 04 05 06 07 08 09 10 11 12 13 14 15 16 17 18 19 20 21 22 23 24 25 …" at bounding box center [163, 122] width 36 height 11
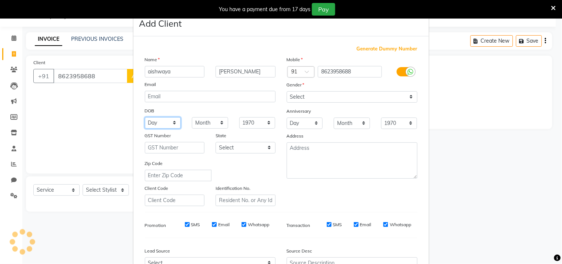
select select "16"
click at [145, 117] on select "Day 01 02 03 04 05 06 07 08 09 10 11 12 13 14 15 16 17 18 19 20 21 22 23 24 25 …" at bounding box center [163, 122] width 36 height 11
click at [205, 123] on select "Month January February March April May June July August September October Novem…" at bounding box center [210, 122] width 36 height 11
select select "06"
click at [192, 117] on select "Month January February March April May June July August September October Novem…" at bounding box center [210, 122] width 36 height 11
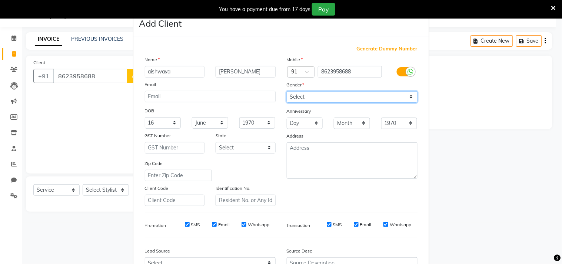
click at [329, 96] on select "Select [DEMOGRAPHIC_DATA] [DEMOGRAPHIC_DATA] Other Prefer Not To Say" at bounding box center [352, 96] width 131 height 11
select select "[DEMOGRAPHIC_DATA]"
click at [287, 91] on select "Select [DEMOGRAPHIC_DATA] [DEMOGRAPHIC_DATA] Other Prefer Not To Say" at bounding box center [352, 96] width 131 height 11
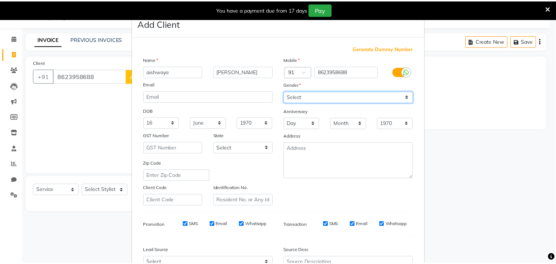
scroll to position [78, 0]
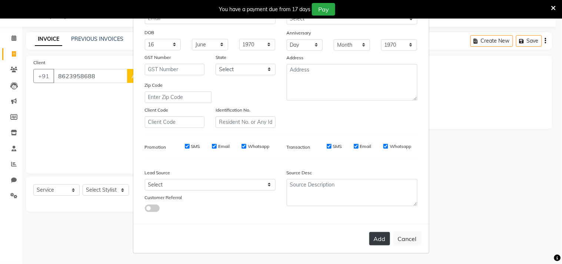
click at [378, 234] on button "Add" at bounding box center [379, 238] width 21 height 13
select select
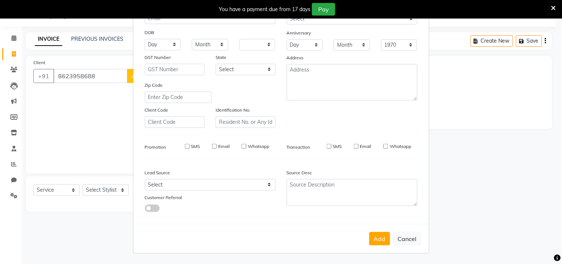
select select
checkbox input "false"
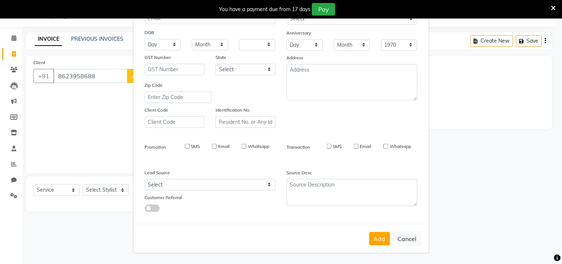
checkbox input "false"
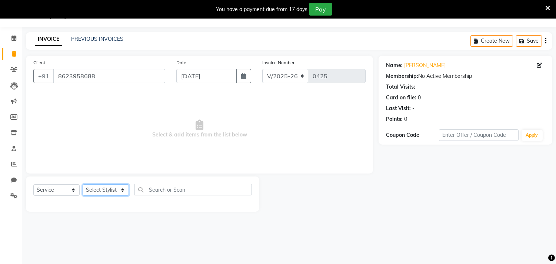
click at [115, 191] on select "Select Stylist Amla [PERSON_NAME] [PERSON_NAME] pornima [PERSON_NAME] [PERSON_N…" at bounding box center [106, 189] width 46 height 11
select select "87286"
click at [83, 184] on select "Select Stylist Amla [PERSON_NAME] [PERSON_NAME] pornima [PERSON_NAME] [PERSON_N…" at bounding box center [106, 189] width 46 height 11
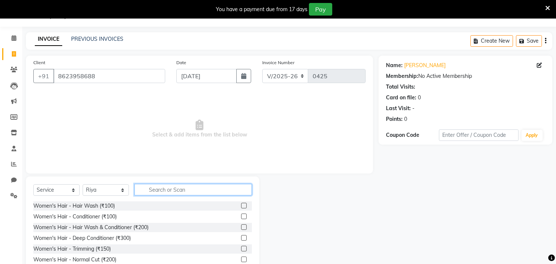
click at [169, 190] on input "text" at bounding box center [192, 189] width 117 height 11
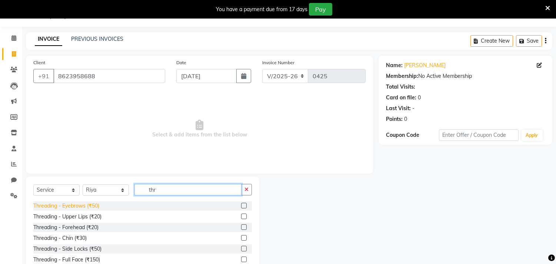
type input "thr"
click at [87, 205] on div "Threading - Eyebrows (₹50)" at bounding box center [66, 206] width 66 height 8
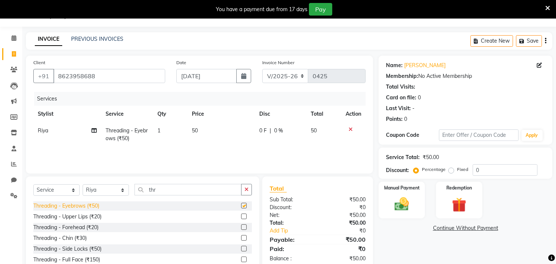
checkbox input "false"
click at [83, 216] on div "Threading - Upper Lips (₹20)" at bounding box center [67, 217] width 68 height 8
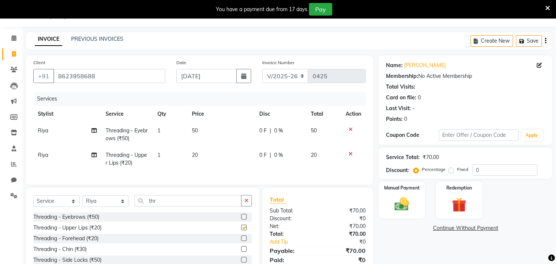
checkbox input "false"
click at [86, 242] on div "Threading - Forehead (₹20)" at bounding box center [65, 238] width 65 height 8
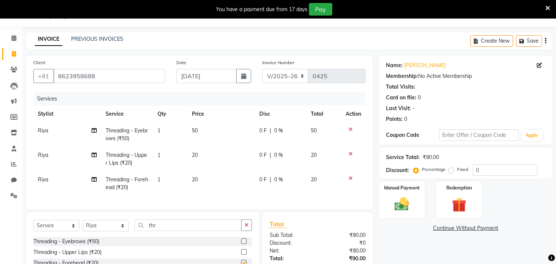
checkbox input "false"
click at [178, 230] on input "thr" at bounding box center [187, 224] width 107 height 11
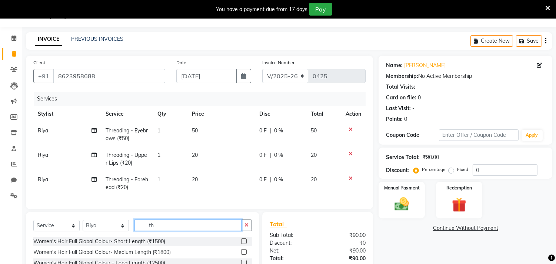
type input "t"
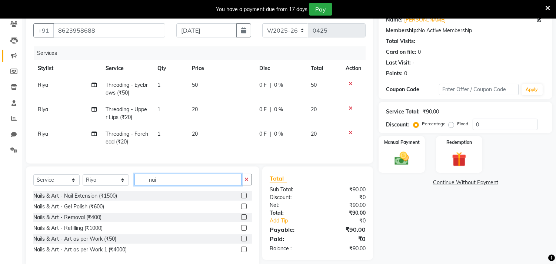
scroll to position [83, 0]
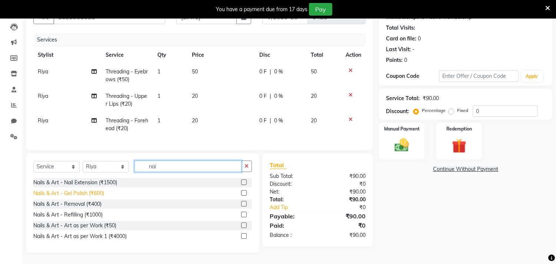
type input "nai"
click at [98, 193] on div "Nails & Art - Gel Polish (₹600)" at bounding box center [68, 193] width 71 height 8
checkbox input "false"
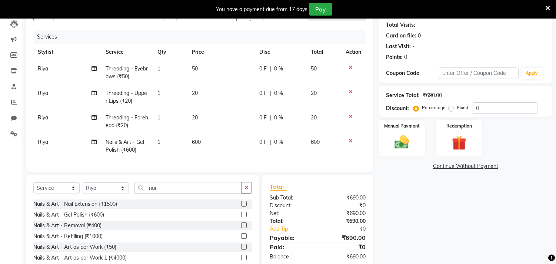
scroll to position [67, 0]
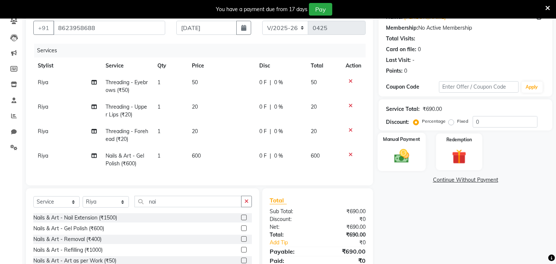
click at [395, 155] on img at bounding box center [401, 155] width 24 height 17
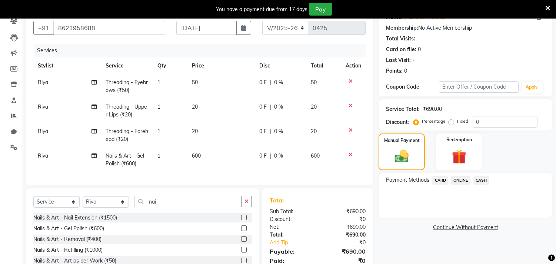
click at [462, 181] on span "ONLINE" at bounding box center [460, 180] width 19 height 9
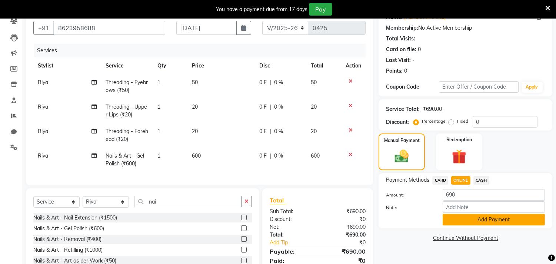
click at [481, 220] on button "Add Payment" at bounding box center [493, 219] width 102 height 11
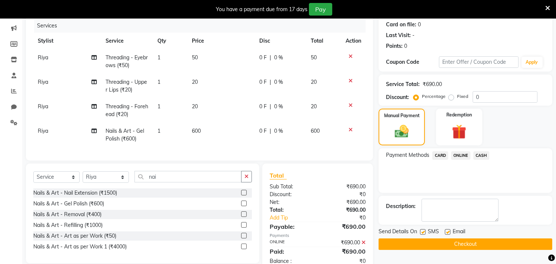
scroll to position [117, 0]
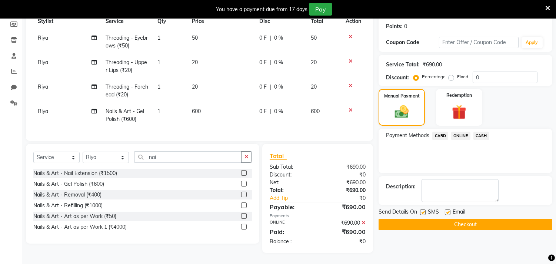
click at [438, 218] on button "Checkout" at bounding box center [465, 223] width 174 height 11
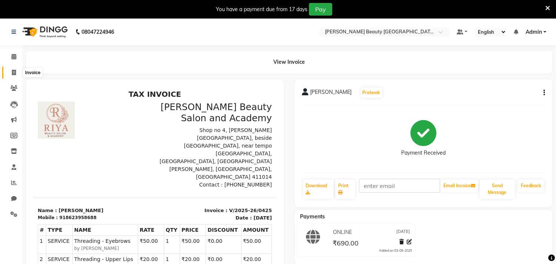
drag, startPoint x: 11, startPoint y: 72, endPoint x: 3, endPoint y: 77, distance: 10.0
click at [12, 72] on icon at bounding box center [14, 73] width 4 height 6
select select "service"
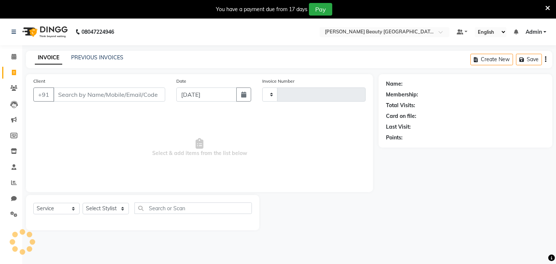
type input "0426"
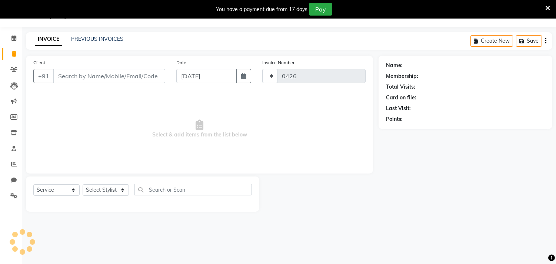
select select "8620"
click at [75, 78] on input "Client" at bounding box center [109, 76] width 112 height 14
drag, startPoint x: 104, startPoint y: 190, endPoint x: 112, endPoint y: 195, distance: 9.8
click at [104, 193] on select "Select Stylist Amla [PERSON_NAME] [PERSON_NAME] pornima [PERSON_NAME] [PERSON_N…" at bounding box center [106, 189] width 46 height 11
select select "87286"
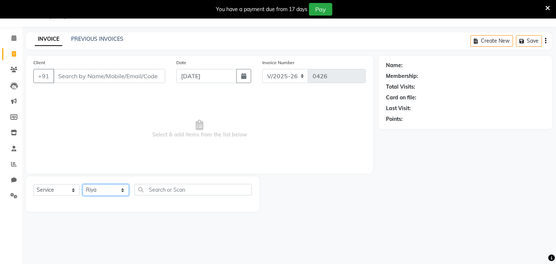
click at [83, 184] on select "Select Stylist Amla [PERSON_NAME] [PERSON_NAME] pornima [PERSON_NAME] [PERSON_N…" at bounding box center [106, 189] width 46 height 11
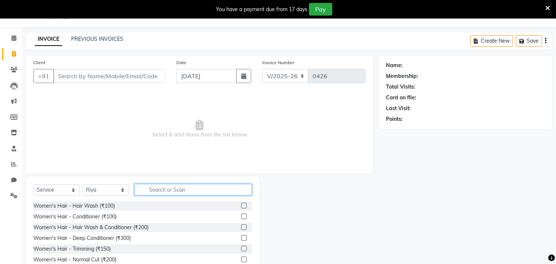
click at [165, 191] on input "text" at bounding box center [192, 189] width 117 height 11
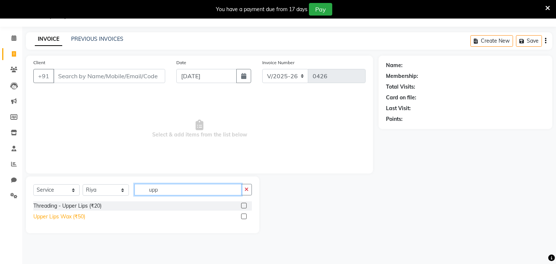
type input "upp"
click at [74, 214] on div "Upper Lips Wax (₹50)" at bounding box center [59, 217] width 52 height 8
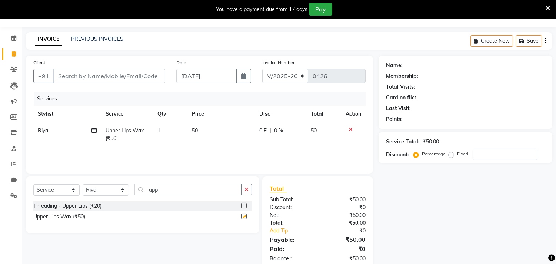
checkbox input "false"
click at [80, 76] on input "Client" at bounding box center [109, 76] width 112 height 14
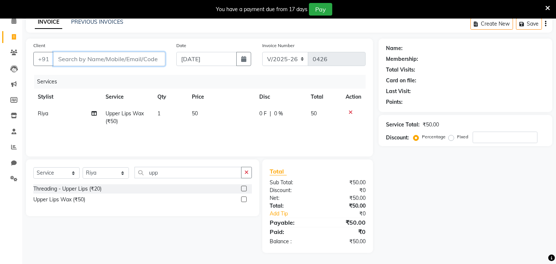
scroll to position [0, 0]
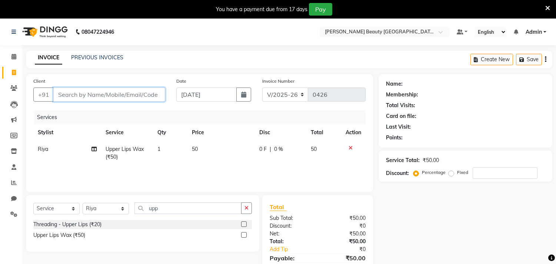
type input "8"
type input "0"
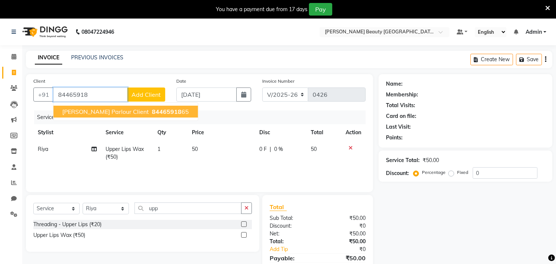
click at [152, 110] on span "84465918" at bounding box center [167, 111] width 30 height 7
type input "8446591865"
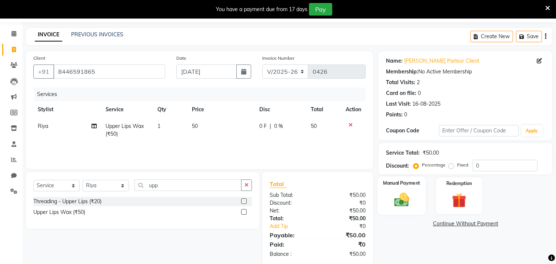
scroll to position [36, 0]
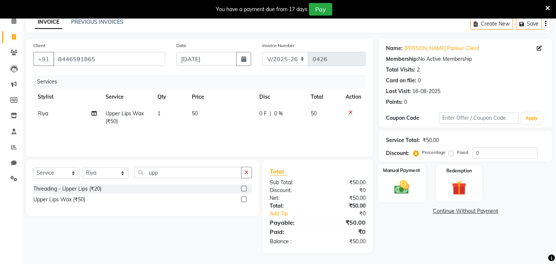
click at [401, 183] on img at bounding box center [401, 186] width 24 height 17
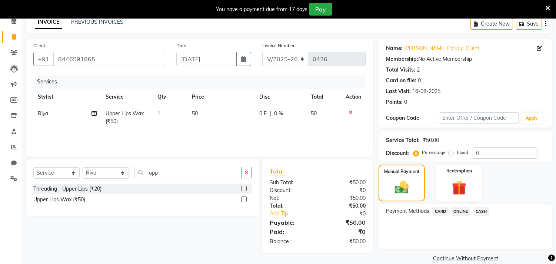
click at [466, 211] on span "ONLINE" at bounding box center [460, 211] width 19 height 9
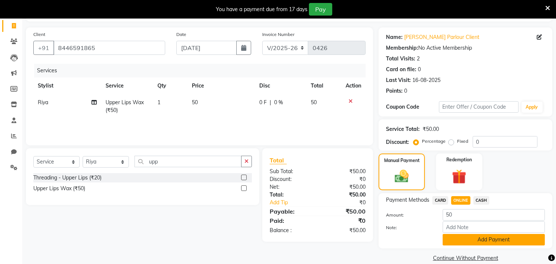
scroll to position [57, 0]
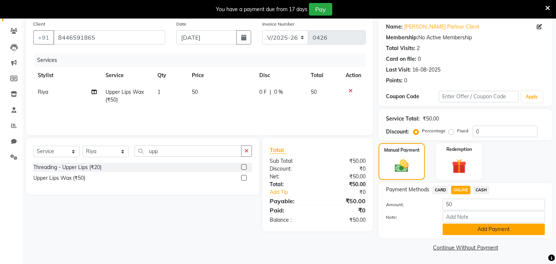
click at [482, 228] on button "Add Payment" at bounding box center [493, 228] width 102 height 11
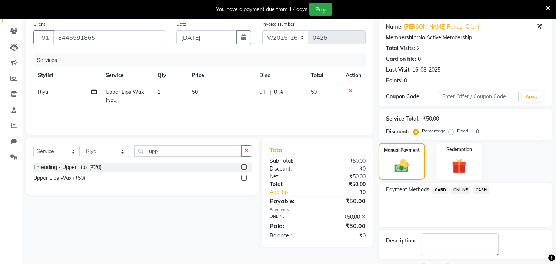
scroll to position [88, 0]
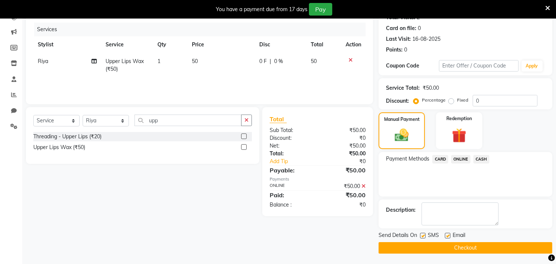
click at [449, 245] on button "Checkout" at bounding box center [465, 247] width 174 height 11
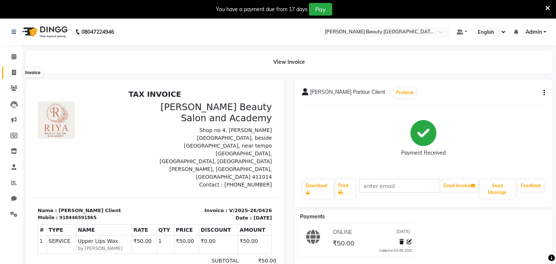
click at [13, 71] on icon at bounding box center [14, 73] width 4 height 6
select select "8620"
select select "service"
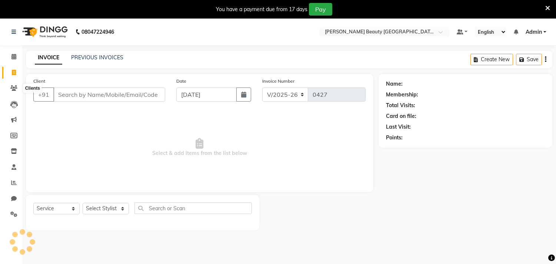
scroll to position [19, 0]
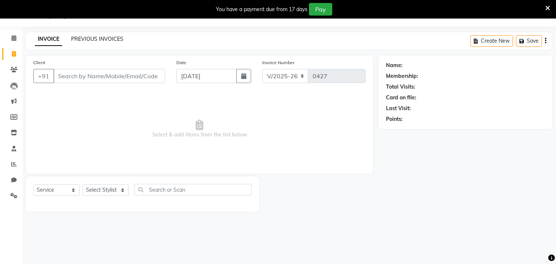
click at [98, 39] on link "PREVIOUS INVOICES" at bounding box center [97, 39] width 52 height 7
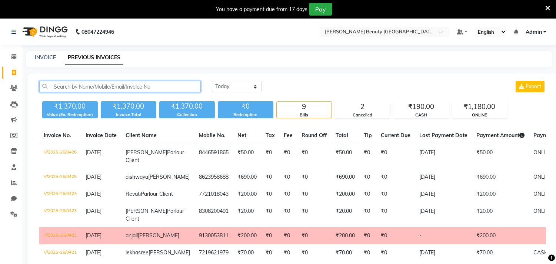
click at [131, 85] on input "text" at bounding box center [119, 86] width 161 height 11
type input "jyo"
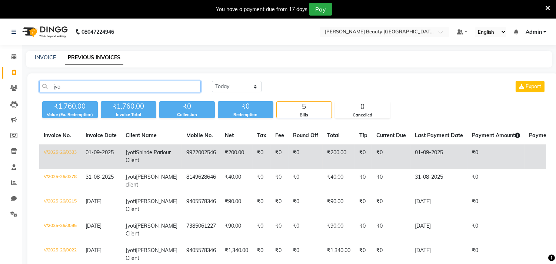
drag, startPoint x: 68, startPoint y: 86, endPoint x: 274, endPoint y: 145, distance: 214.2
click at [4, 87] on app-home "08047224946 Select Location × Riya Beauty Salon And Academy, Wadgaon Sheri Defa…" at bounding box center [278, 163] width 556 height 288
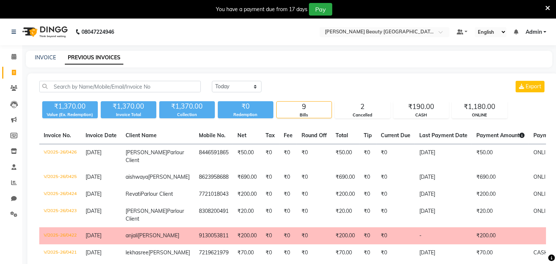
click at [13, 73] on icon at bounding box center [14, 73] width 4 height 6
select select "8620"
select select "service"
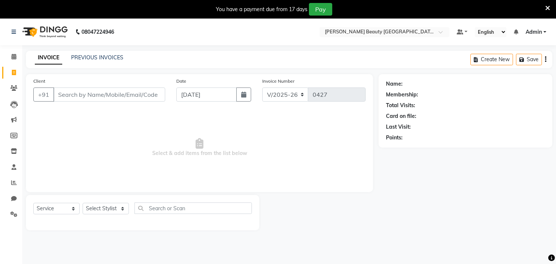
scroll to position [19, 0]
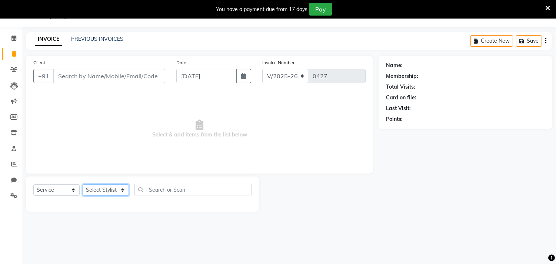
click at [112, 190] on select "Select Stylist Amla [PERSON_NAME] [PERSON_NAME] pornima [PERSON_NAME] [PERSON_N…" at bounding box center [106, 189] width 46 height 11
select select "87286"
click at [83, 184] on select "Select Stylist Amla [PERSON_NAME] [PERSON_NAME] pornima [PERSON_NAME] [PERSON_N…" at bounding box center [106, 189] width 46 height 11
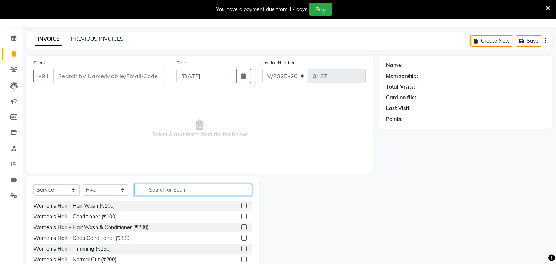
click at [184, 187] on input "text" at bounding box center [192, 189] width 117 height 11
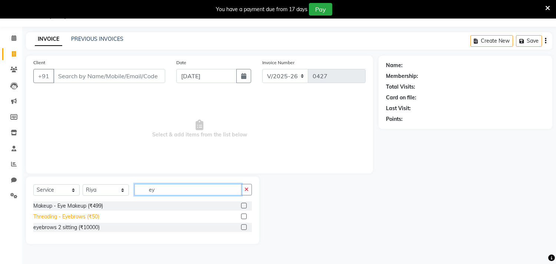
type input "ey"
click at [94, 219] on div "Threading - Eyebrows (₹50)" at bounding box center [66, 217] width 66 height 8
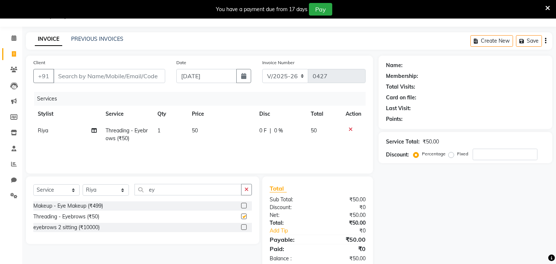
checkbox input "false"
click at [250, 190] on button "button" at bounding box center [246, 189] width 11 height 11
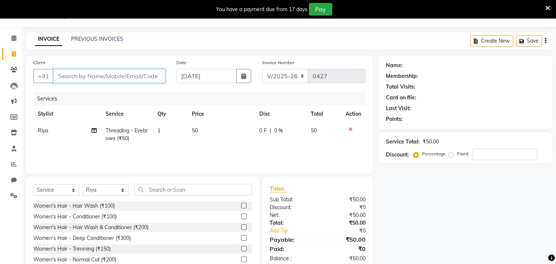
click at [93, 78] on input "Client" at bounding box center [109, 76] width 112 height 14
type input "7"
type input "0"
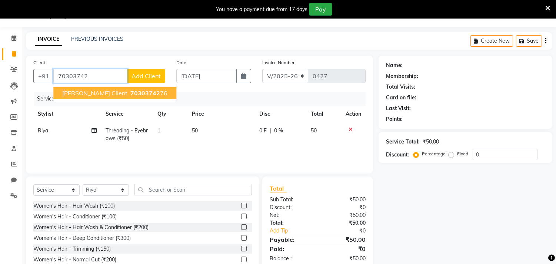
click at [127, 89] on span "Mariya Salve Parlour Client" at bounding box center [94, 92] width 65 height 7
type input "7030374276"
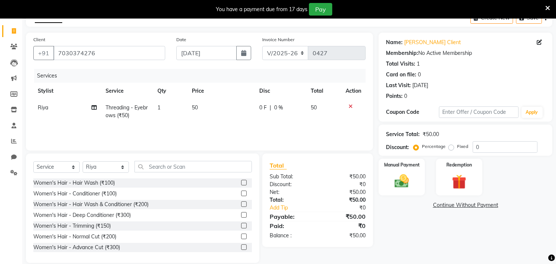
scroll to position [51, 0]
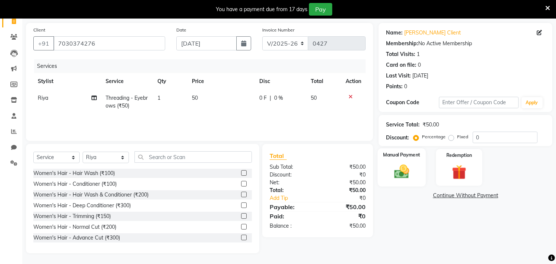
click at [405, 168] on img at bounding box center [401, 171] width 24 height 17
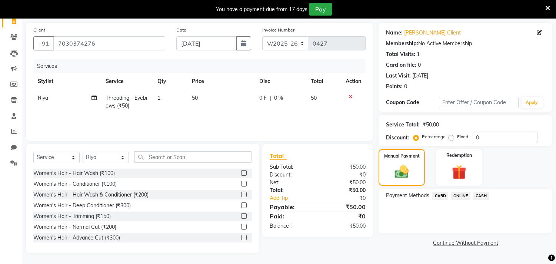
click at [484, 195] on span "CASH" at bounding box center [481, 195] width 16 height 9
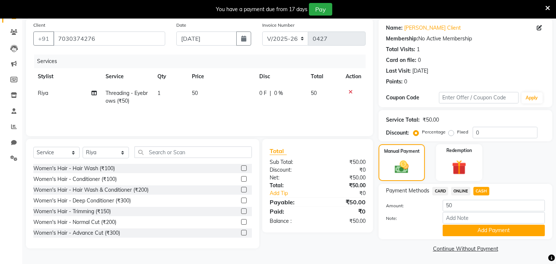
scroll to position [57, 0]
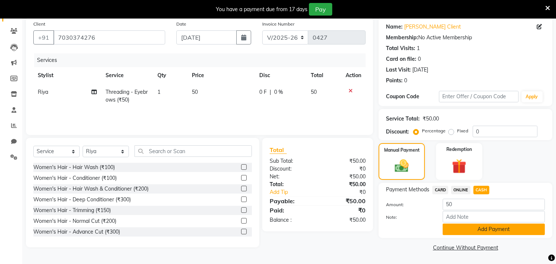
click at [498, 227] on button "Add Payment" at bounding box center [493, 228] width 102 height 11
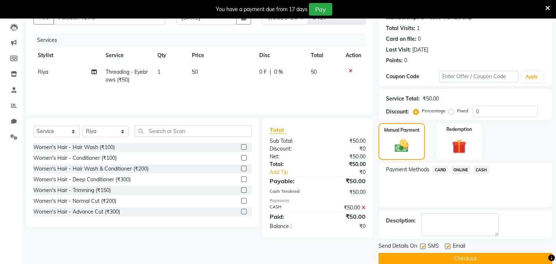
scroll to position [88, 0]
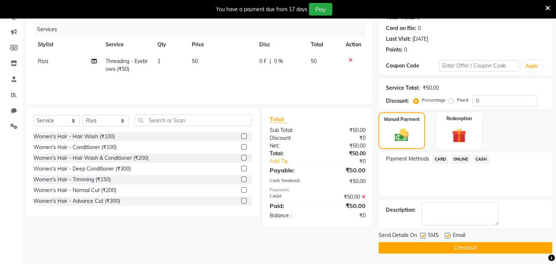
drag, startPoint x: 472, startPoint y: 247, endPoint x: 476, endPoint y: 245, distance: 4.0
click at [475, 247] on button "Checkout" at bounding box center [465, 247] width 174 height 11
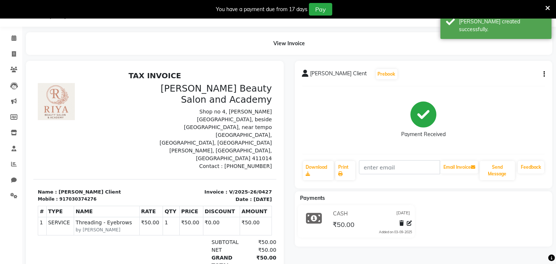
scroll to position [57, 0]
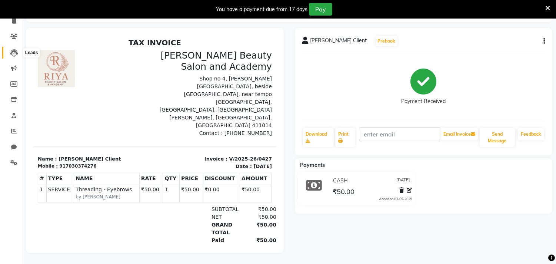
click at [17, 49] on icon at bounding box center [13, 52] width 7 height 7
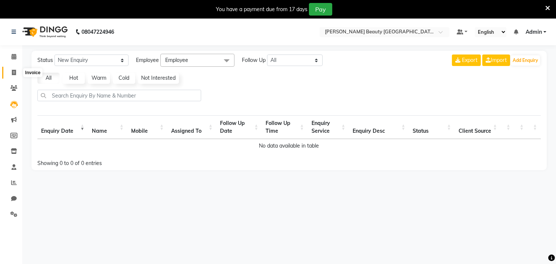
click at [11, 69] on span at bounding box center [13, 72] width 13 height 9
select select "8620"
select select "service"
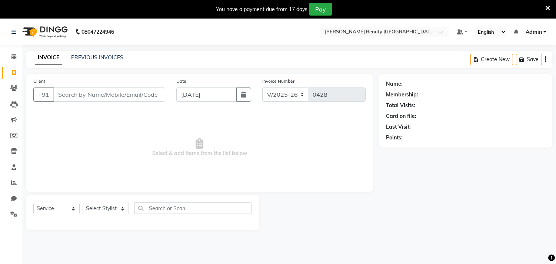
click at [496, 29] on select "English ENGLISH Español العربية मराठी हिंदी ગુજરાતી தமிழ் 中文" at bounding box center [490, 32] width 31 height 10
click at [447, 195] on div "Name: Membership: Total Visits: Card on file: Last Visit: Points:" at bounding box center [467, 152] width 179 height 156
click at [112, 208] on select "Select Stylist Amla [PERSON_NAME] [PERSON_NAME] pornima [PERSON_NAME] [PERSON_N…" at bounding box center [106, 208] width 46 height 11
select select "87285"
click at [83, 203] on select "Select Stylist Amla [PERSON_NAME] [PERSON_NAME] pornima [PERSON_NAME] [PERSON_N…" at bounding box center [106, 208] width 46 height 11
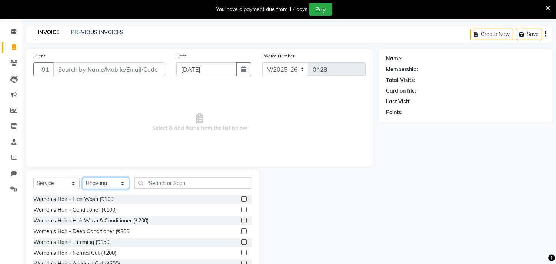
scroll to position [51, 0]
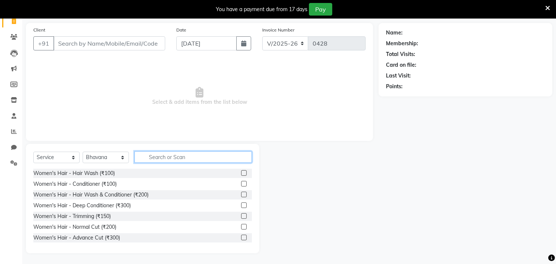
click at [161, 158] on input "text" at bounding box center [192, 156] width 117 height 11
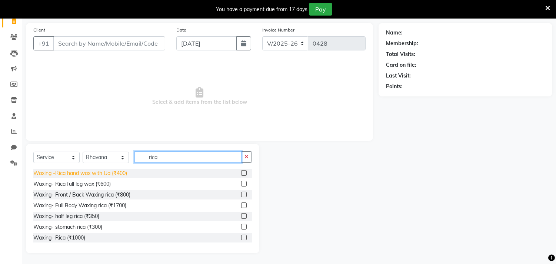
type input "rica"
click at [93, 172] on div "Waxing -Rica hand wax with Ua (₹400)" at bounding box center [80, 173] width 94 height 8
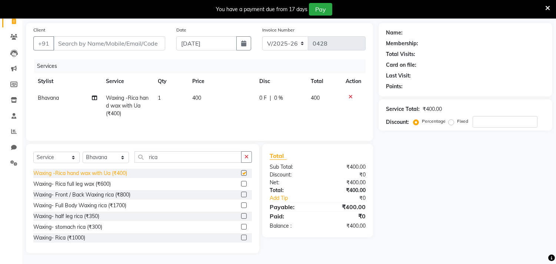
checkbox input "false"
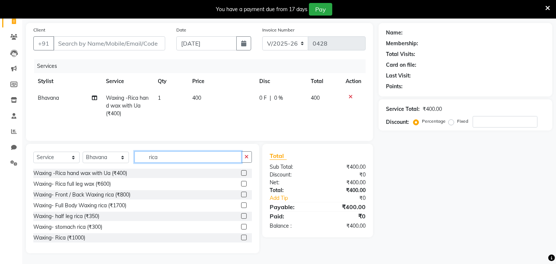
drag, startPoint x: 174, startPoint y: 157, endPoint x: 123, endPoint y: 158, distance: 51.1
click at [127, 158] on div "Select Service Product Membership Package Voucher Prepaid Gift Card Select Styl…" at bounding box center [142, 159] width 218 height 17
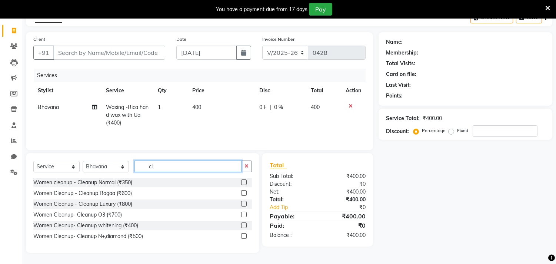
scroll to position [42, 0]
type input "cl"
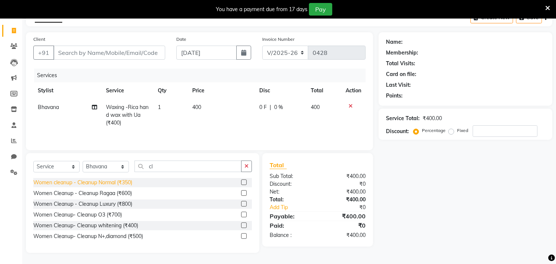
click at [124, 185] on div "Women cleanup - Cleanup Normal (₹350)" at bounding box center [82, 182] width 99 height 8
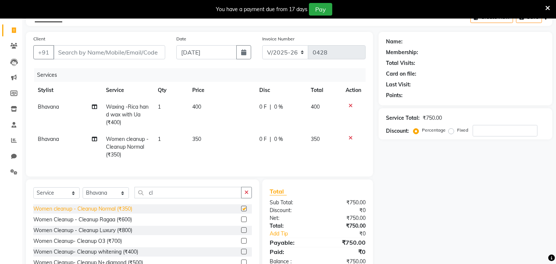
checkbox input "false"
drag, startPoint x: 171, startPoint y: 198, endPoint x: 310, endPoint y: 209, distance: 139.2
click at [83, 198] on div "Select Service Product Membership Package Voucher Prepaid Gift Card Select Styl…" at bounding box center [142, 195] width 218 height 17
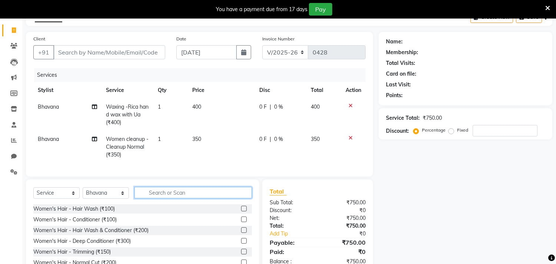
click at [161, 198] on input "text" at bounding box center [192, 192] width 117 height 11
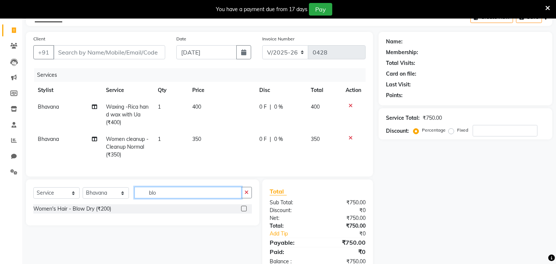
type input "blo"
click at [114, 213] on div "Women's Hair - Blow Dry (₹200)" at bounding box center [142, 208] width 218 height 9
click at [97, 213] on div "Women's Hair - Blow Dry (₹200)" at bounding box center [72, 209] width 78 height 8
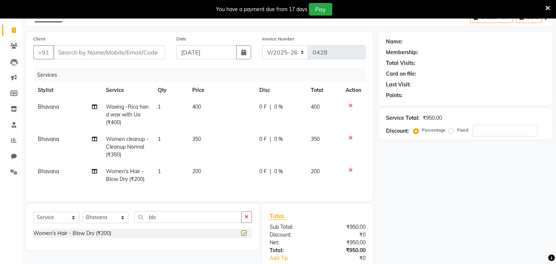
checkbox input "false"
click at [104, 222] on select "Select Stylist Amla [PERSON_NAME] [PERSON_NAME] pornima [PERSON_NAME] [PERSON_N…" at bounding box center [106, 216] width 46 height 11
select select "87286"
click at [83, 218] on select "Select Stylist Amla [PERSON_NAME] [PERSON_NAME] pornima [PERSON_NAME] [PERSON_N…" at bounding box center [106, 216] width 46 height 11
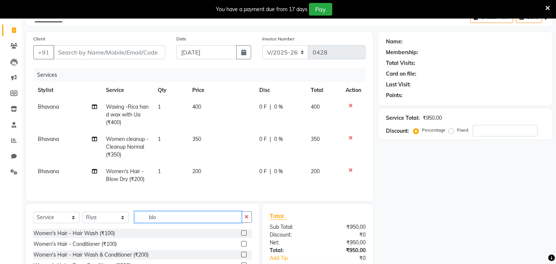
drag, startPoint x: 171, startPoint y: 221, endPoint x: 82, endPoint y: 225, distance: 89.3
click at [82, 225] on div "Select Service Product Membership Package Voucher Prepaid Gift Card Select Styl…" at bounding box center [142, 219] width 218 height 17
type input "ey"
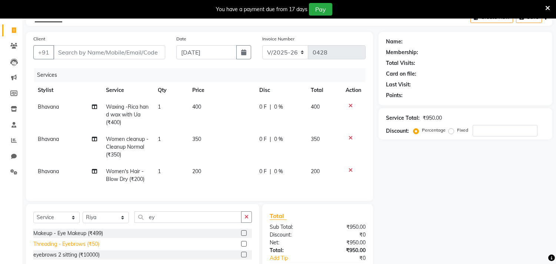
click at [92, 248] on div "Threading - Eyebrows (₹50)" at bounding box center [66, 244] width 66 height 8
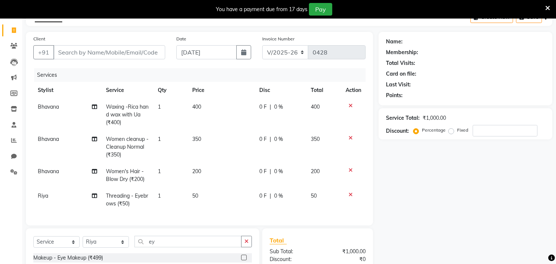
checkbox input "false"
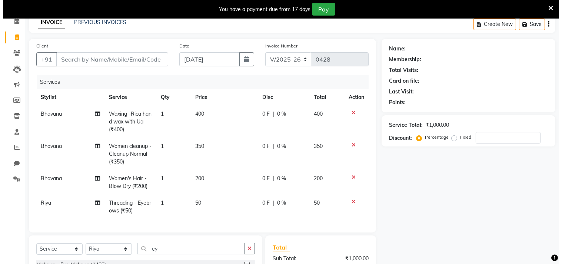
scroll to position [35, 0]
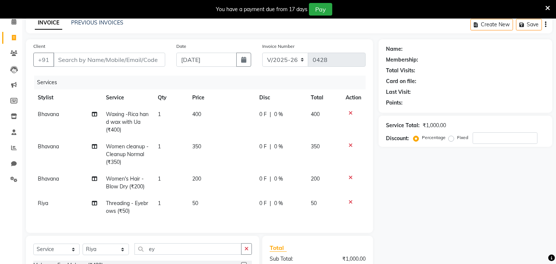
click at [457, 137] on label "Fixed" at bounding box center [462, 137] width 11 height 7
click at [453, 137] on input "Fixed" at bounding box center [452, 137] width 5 height 5
radio input "true"
click at [476, 138] on input "number" at bounding box center [504, 137] width 65 height 11
click at [61, 59] on input "Client" at bounding box center [109, 60] width 112 height 14
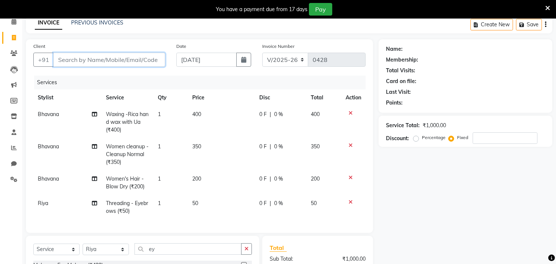
type input "9"
radio input "true"
type input "0"
type input "9168283033"
click at [148, 61] on span "Add Client" at bounding box center [145, 59] width 29 height 7
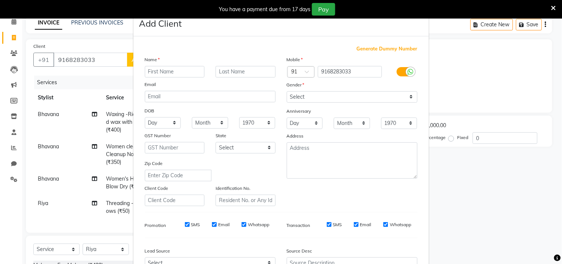
click at [156, 68] on input "text" at bounding box center [175, 71] width 60 height 11
type input "Sayali"
click at [224, 71] on input "text" at bounding box center [245, 71] width 60 height 11
type input "t"
type input "Totawar client"
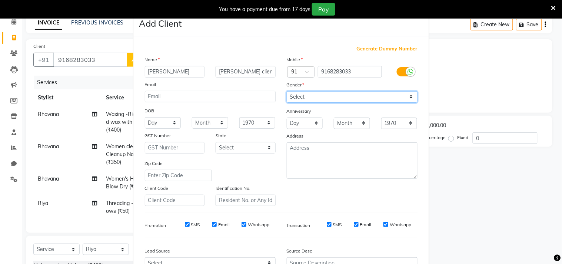
click at [336, 97] on select "Select [DEMOGRAPHIC_DATA] [DEMOGRAPHIC_DATA] Other Prefer Not To Say" at bounding box center [352, 96] width 131 height 11
select select "[DEMOGRAPHIC_DATA]"
click at [287, 91] on select "Select [DEMOGRAPHIC_DATA] [DEMOGRAPHIC_DATA] Other Prefer Not To Say" at bounding box center [352, 96] width 131 height 11
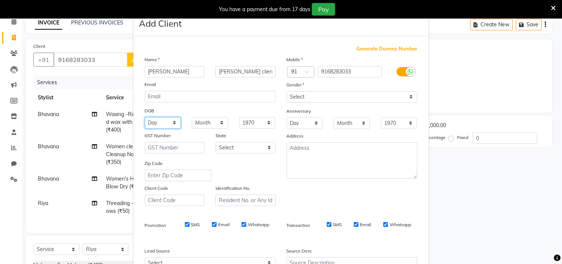
click at [167, 119] on select "Day 01 02 03 04 05 06 07 08 09 10 11 12 13 14 15 16 17 18 19 20 21 22 23 24 25 …" at bounding box center [163, 122] width 36 height 11
select select "28"
click at [145, 117] on select "Day 01 02 03 04 05 06 07 08 09 10 11 12 13 14 15 16 17 18 19 20 21 22 23 24 25 …" at bounding box center [163, 122] width 36 height 11
click at [199, 124] on select "Month January February March April May June July August September October Novem…" at bounding box center [210, 122] width 36 height 11
select select "03"
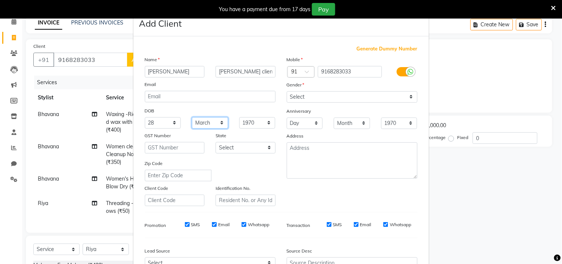
click at [192, 117] on select "Month January February March April May June July August September October Novem…" at bounding box center [210, 122] width 36 height 11
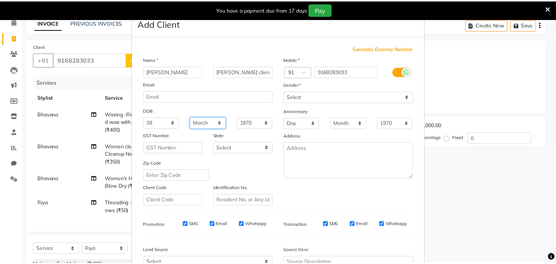
scroll to position [78, 0]
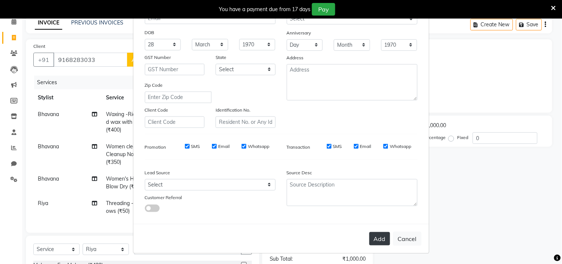
click at [376, 241] on button "Add" at bounding box center [379, 238] width 21 height 13
select select
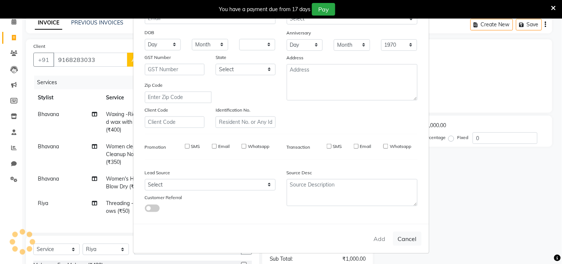
select select
checkbox input "false"
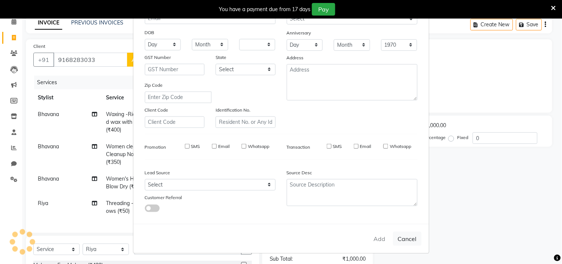
checkbox input "false"
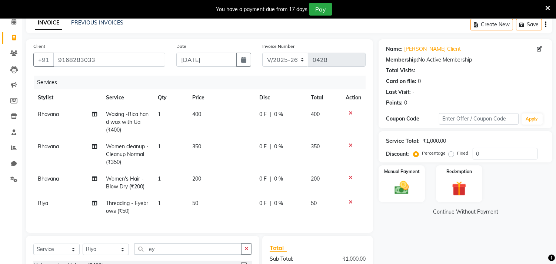
click at [457, 153] on label "Fixed" at bounding box center [462, 153] width 11 height 7
click at [450, 153] on input "Fixed" at bounding box center [452, 152] width 5 height 5
radio input "true"
click at [485, 154] on input "0" at bounding box center [504, 153] width 65 height 11
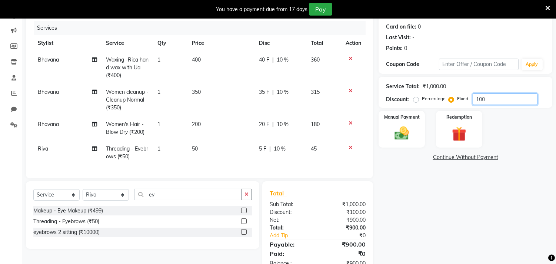
scroll to position [117, 0]
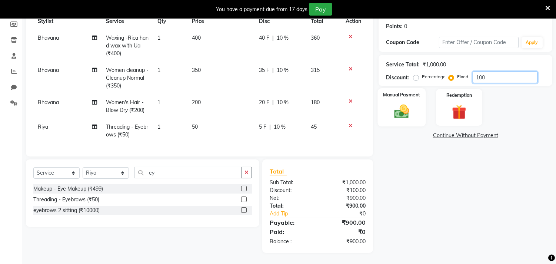
type input "100"
click at [406, 103] on img at bounding box center [401, 111] width 24 height 17
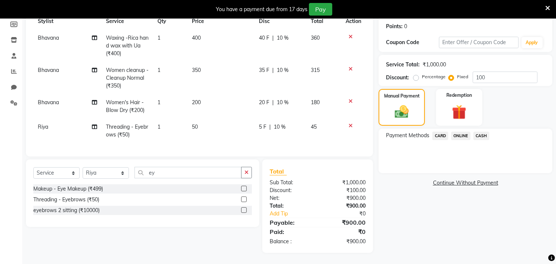
click at [463, 131] on span "ONLINE" at bounding box center [460, 135] width 19 height 9
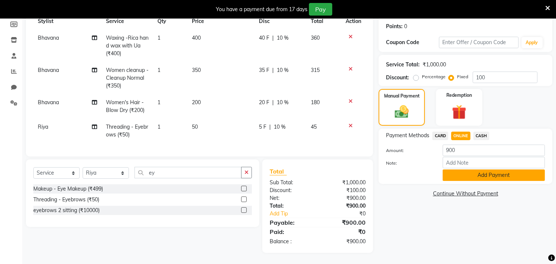
click at [480, 169] on button "Add Payment" at bounding box center [493, 174] width 102 height 11
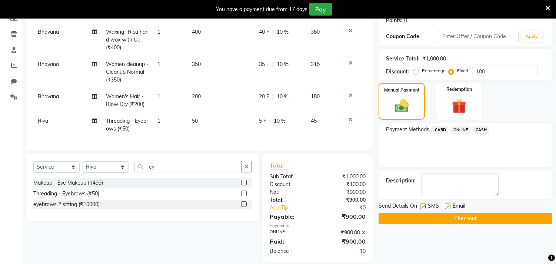
click at [465, 215] on button "Checkout" at bounding box center [465, 218] width 174 height 11
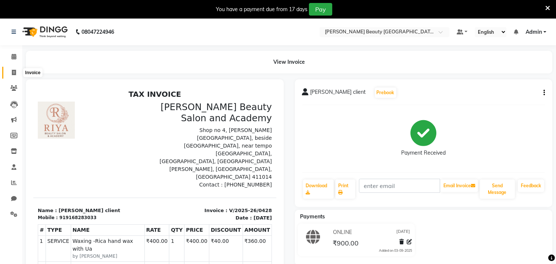
click at [15, 71] on icon at bounding box center [14, 73] width 4 height 6
select select "8620"
select select "service"
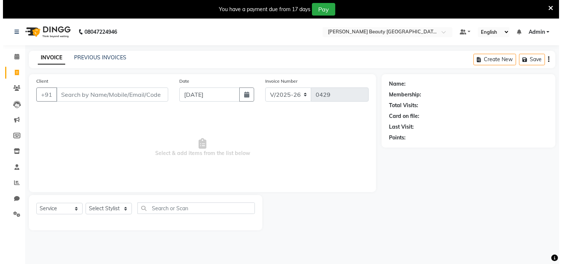
scroll to position [19, 0]
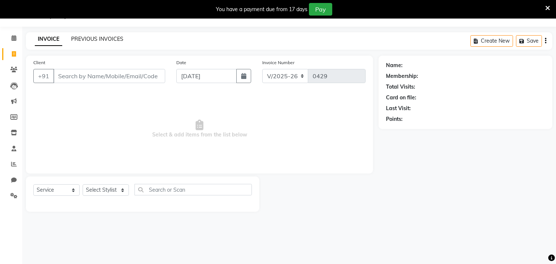
click at [104, 39] on link "PREVIOUS INVOICES" at bounding box center [97, 39] width 52 height 7
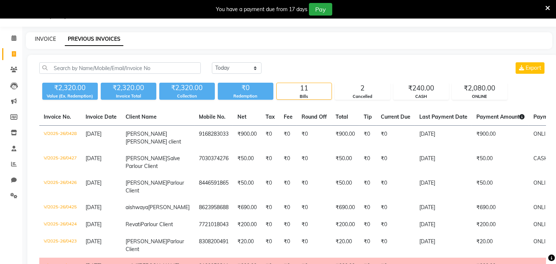
click at [49, 39] on link "INVOICE" at bounding box center [45, 39] width 21 height 7
select select "8620"
select select "service"
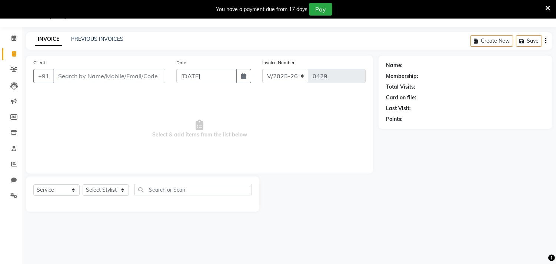
drag, startPoint x: 88, startPoint y: 76, endPoint x: 93, endPoint y: 76, distance: 5.2
click at [88, 76] on input "Client" at bounding box center [109, 76] width 112 height 14
click at [86, 84] on div "Client +91" at bounding box center [99, 73] width 143 height 30
click at [100, 78] on input "Client" at bounding box center [109, 76] width 112 height 14
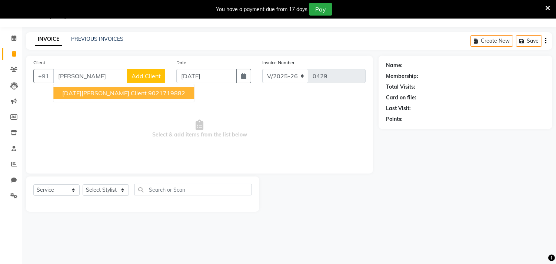
click at [102, 94] on span "[DATE][PERSON_NAME] Client" at bounding box center [104, 92] width 84 height 7
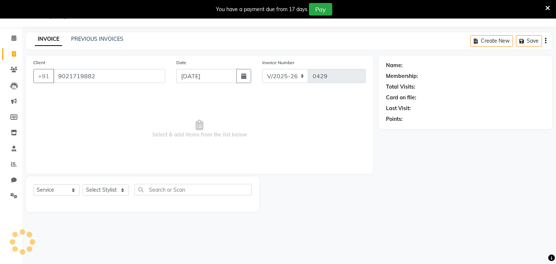
type input "9021719882"
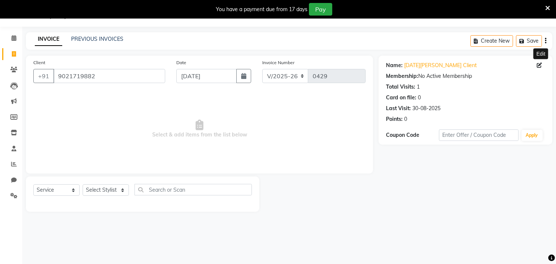
click at [538, 63] on icon at bounding box center [538, 65] width 5 height 5
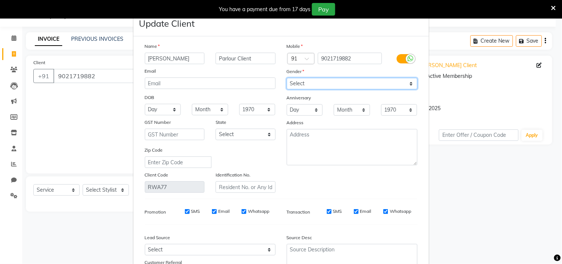
click at [351, 89] on select "Select [DEMOGRAPHIC_DATA] [DEMOGRAPHIC_DATA] Other Prefer Not To Say" at bounding box center [352, 83] width 131 height 11
select select "[DEMOGRAPHIC_DATA]"
click at [287, 78] on select "Select [DEMOGRAPHIC_DATA] [DEMOGRAPHIC_DATA] Other Prefer Not To Say" at bounding box center [352, 83] width 131 height 11
click at [160, 107] on select "Day 01 02 03 04 05 06 07 08 09 10 11 12 13 14 15 16 17 18 19 20 21 22 23 24 25 …" at bounding box center [163, 109] width 36 height 11
select select "16"
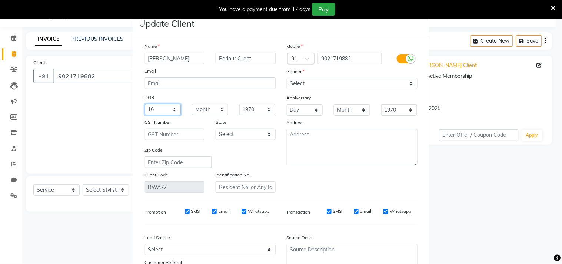
click at [145, 104] on select "Day 01 02 03 04 05 06 07 08 09 10 11 12 13 14 15 16 17 18 19 20 21 22 23 24 25 …" at bounding box center [163, 109] width 36 height 11
click at [197, 106] on select "Month January February March April May June July August September October Novem…" at bounding box center [210, 109] width 36 height 11
select select "02"
click at [192, 104] on select "Month January February March April May June July August September October Novem…" at bounding box center [210, 109] width 36 height 11
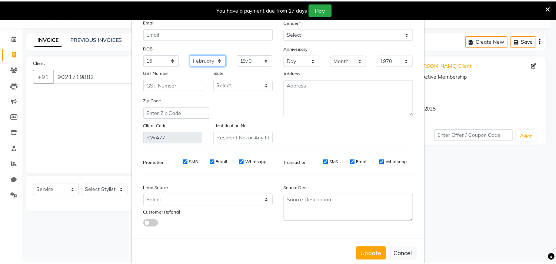
scroll to position [66, 0]
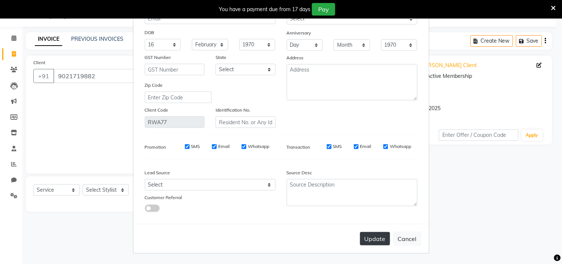
click at [367, 234] on button "Update" at bounding box center [375, 238] width 30 height 13
select select
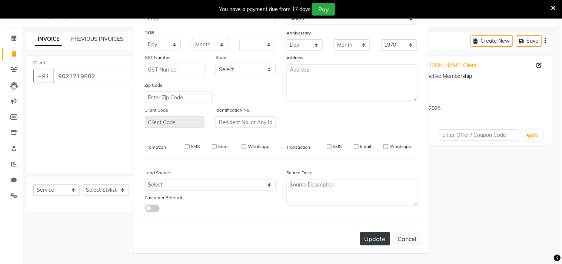
select select
checkbox input "false"
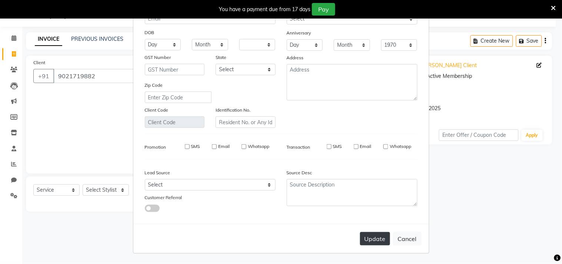
checkbox input "false"
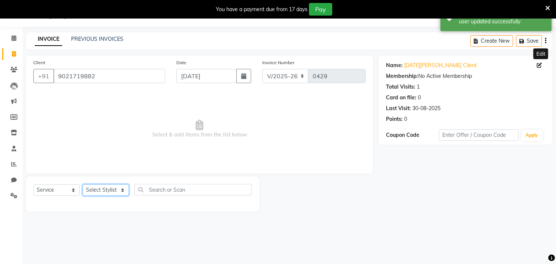
click at [115, 189] on select "Select Stylist Amla [PERSON_NAME] [PERSON_NAME] pornima [PERSON_NAME] [PERSON_N…" at bounding box center [106, 189] width 46 height 11
select select "87285"
click at [83, 184] on select "Select Stylist Amla [PERSON_NAME] [PERSON_NAME] pornima [PERSON_NAME] [PERSON_N…" at bounding box center [106, 189] width 46 height 11
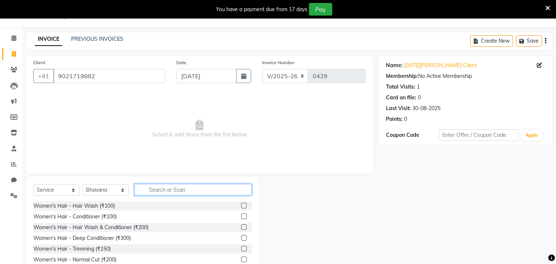
click at [157, 187] on input "text" at bounding box center [192, 189] width 117 height 11
type input "hair"
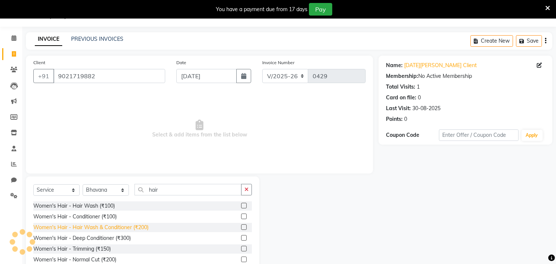
click at [108, 225] on div "Women's Hair - Hair Wash & Conditioner (₹200)" at bounding box center [90, 227] width 115 height 8
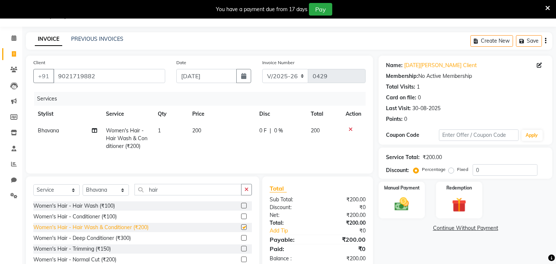
checkbox input "false"
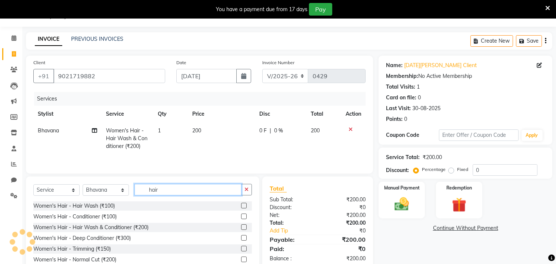
click at [167, 192] on input "hair" at bounding box center [187, 189] width 107 height 11
type input "h"
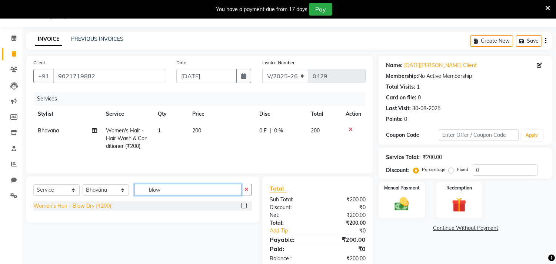
type input "blow"
click at [91, 206] on div "Women's Hair - Blow Dry (₹200)" at bounding box center [72, 206] width 78 height 8
checkbox input "false"
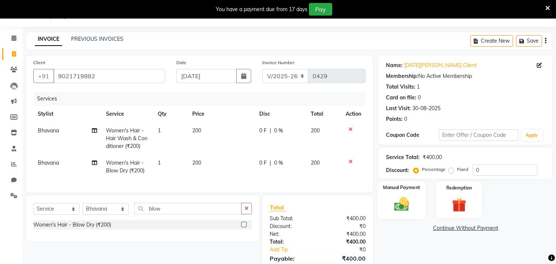
click at [413, 194] on div "Manual Payment" at bounding box center [402, 200] width 48 height 38
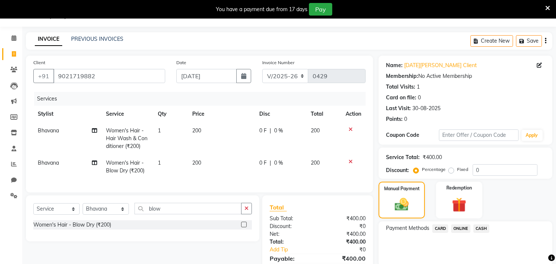
click at [464, 227] on span "ONLINE" at bounding box center [460, 228] width 19 height 9
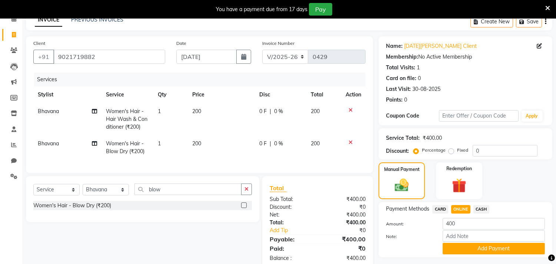
scroll to position [60, 0]
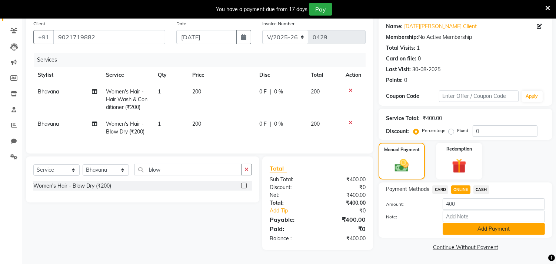
click at [471, 224] on button "Add Payment" at bounding box center [493, 228] width 102 height 11
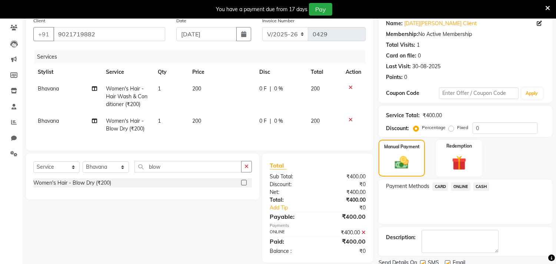
scroll to position [88, 0]
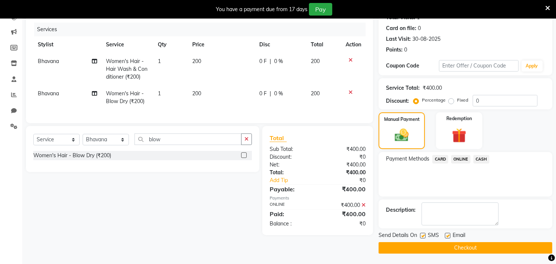
click at [454, 249] on button "Checkout" at bounding box center [465, 247] width 174 height 11
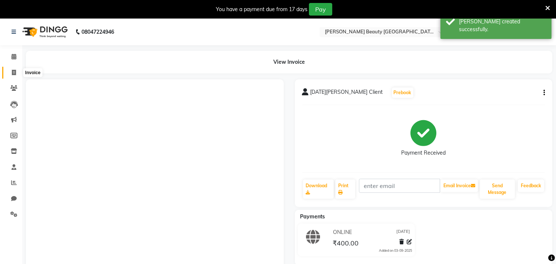
click at [13, 71] on icon at bounding box center [14, 73] width 4 height 6
select select "service"
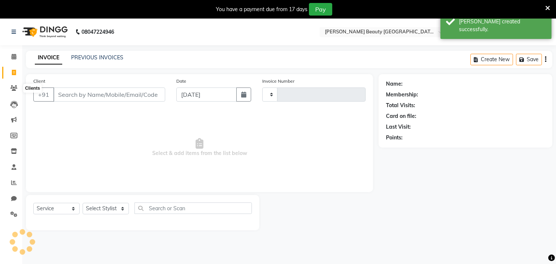
scroll to position [19, 0]
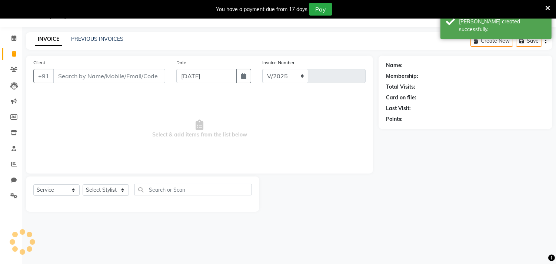
select select "8620"
type input "0430"
